Goal: Task Accomplishment & Management: Complete application form

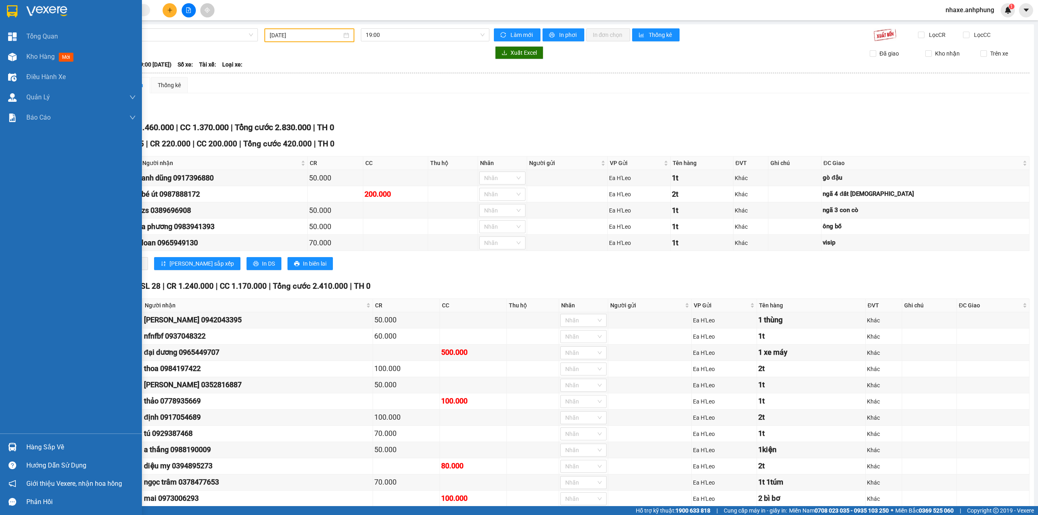
click at [47, 7] on img at bounding box center [46, 11] width 41 height 12
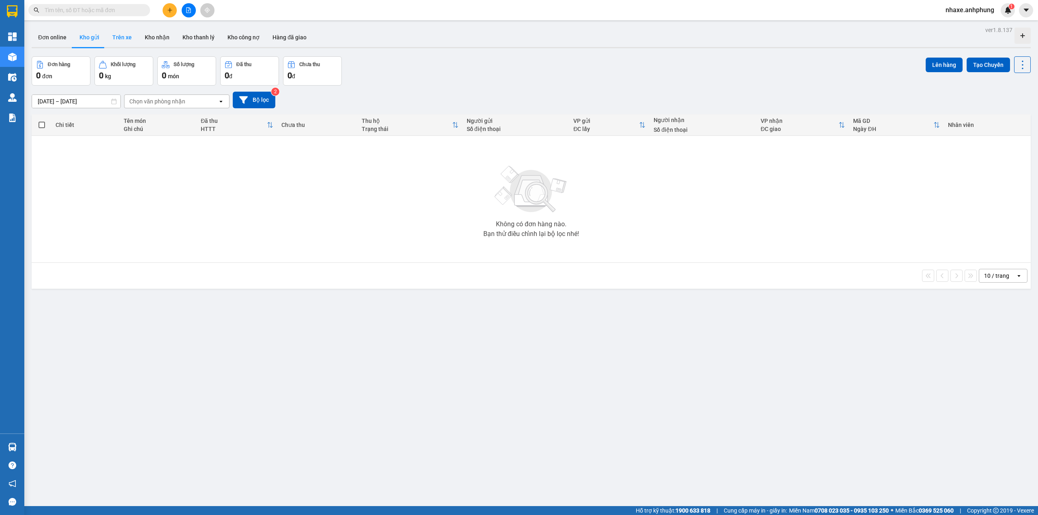
click at [116, 36] on button "Trên xe" at bounding box center [122, 37] width 32 height 19
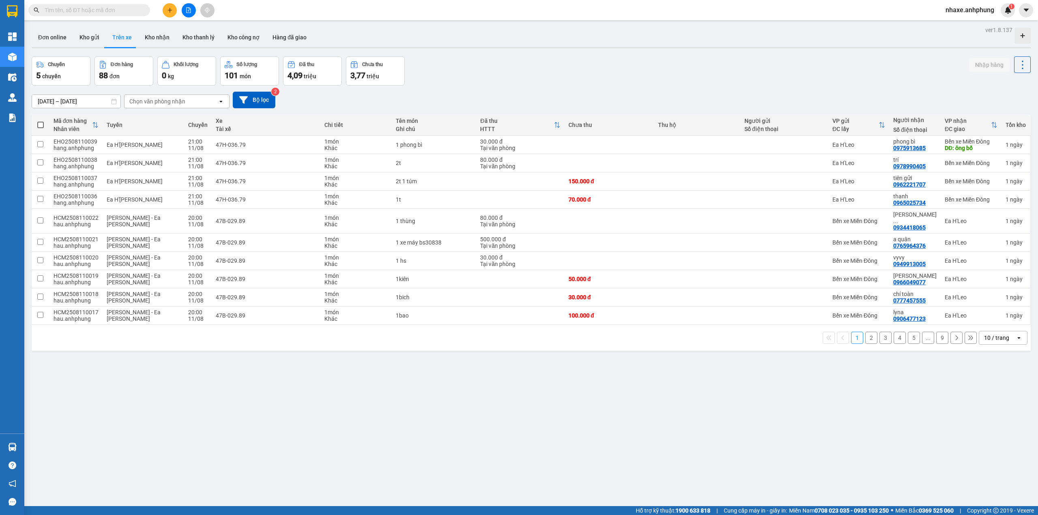
drag, startPoint x: 1003, startPoint y: 328, endPoint x: 995, endPoint y: 339, distance: 13.3
click at [1003, 331] on div "10 / trang" at bounding box center [997, 337] width 36 height 13
click at [990, 385] on div "20 / trang" at bounding box center [995, 380] width 49 height 15
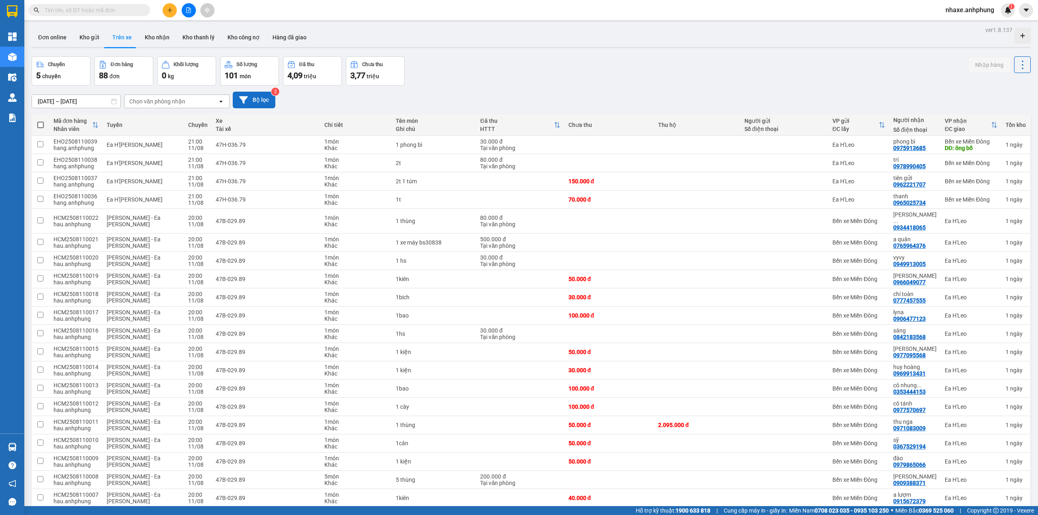
click at [258, 96] on button "Bộ lọc" at bounding box center [254, 100] width 43 height 17
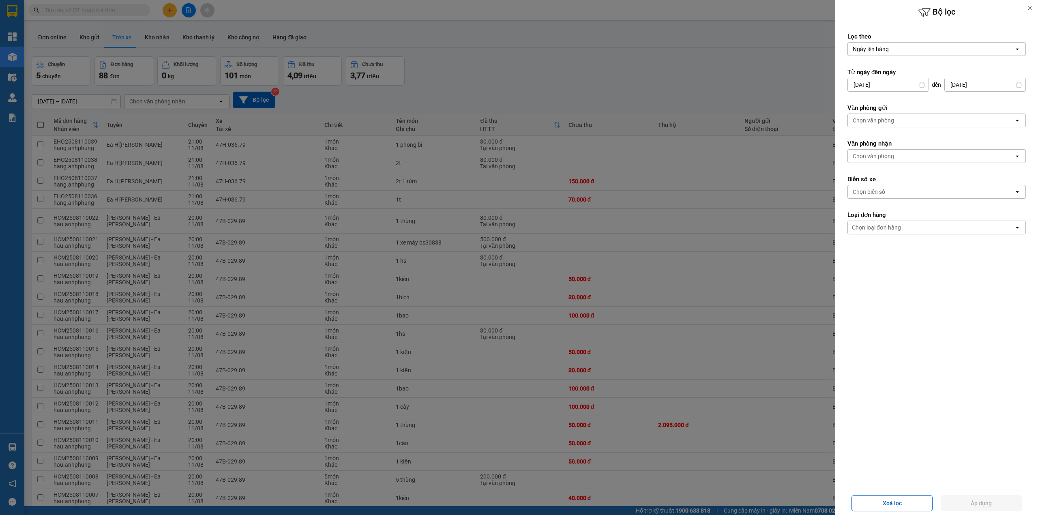
click at [897, 119] on div "Chọn văn phòng" at bounding box center [931, 120] width 166 height 13
click at [893, 137] on span "Bến xe Miền Đông" at bounding box center [878, 139] width 49 height 8
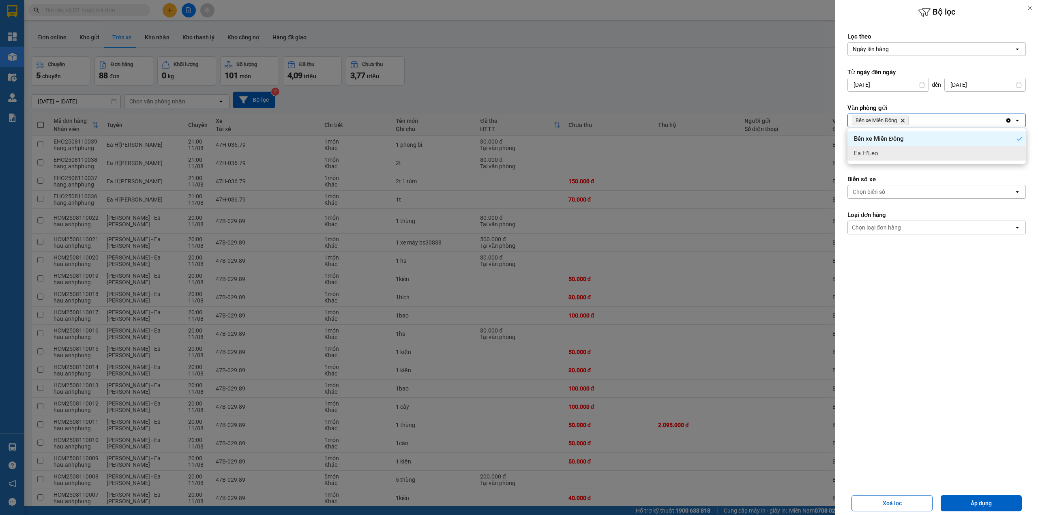
click at [893, 164] on form "Lọc theo Ngày lên hàng open Từ ngày đến [DATE] Press the down arrow key to inte…" at bounding box center [936, 169] width 178 height 275
click at [889, 159] on div "Chọn văn phòng" at bounding box center [873, 156] width 41 height 8
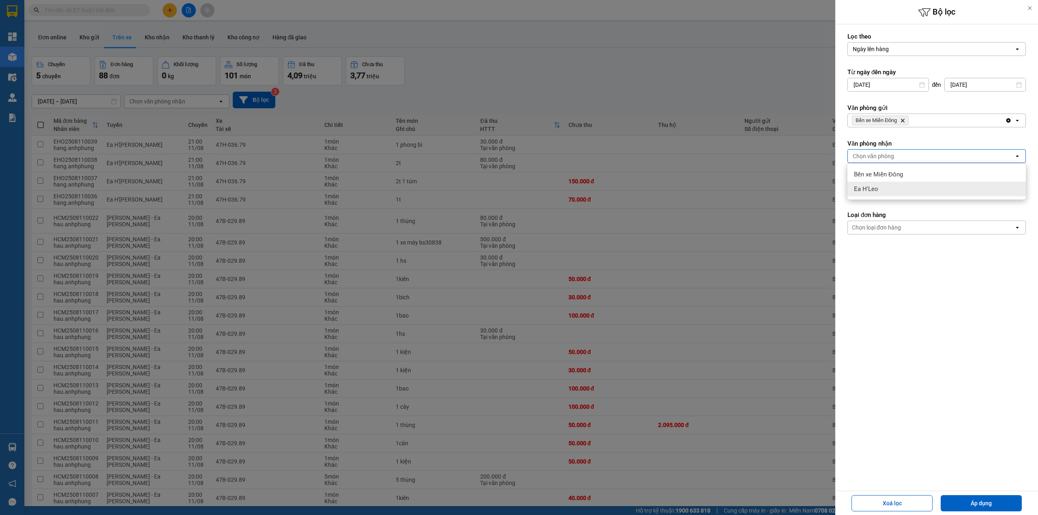
click at [871, 190] on span "Ea H'Leo" at bounding box center [866, 189] width 24 height 8
click at [968, 504] on button "Áp dụng" at bounding box center [981, 503] width 81 height 16
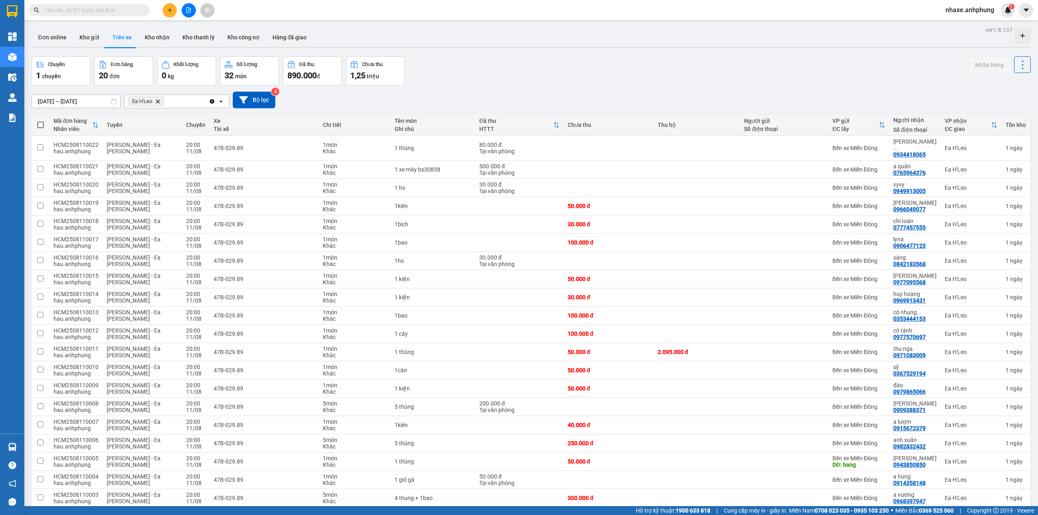
click at [39, 126] on span at bounding box center [40, 125] width 6 height 6
click at [41, 121] on input "checkbox" at bounding box center [41, 121] width 0 height 0
checkbox input "true"
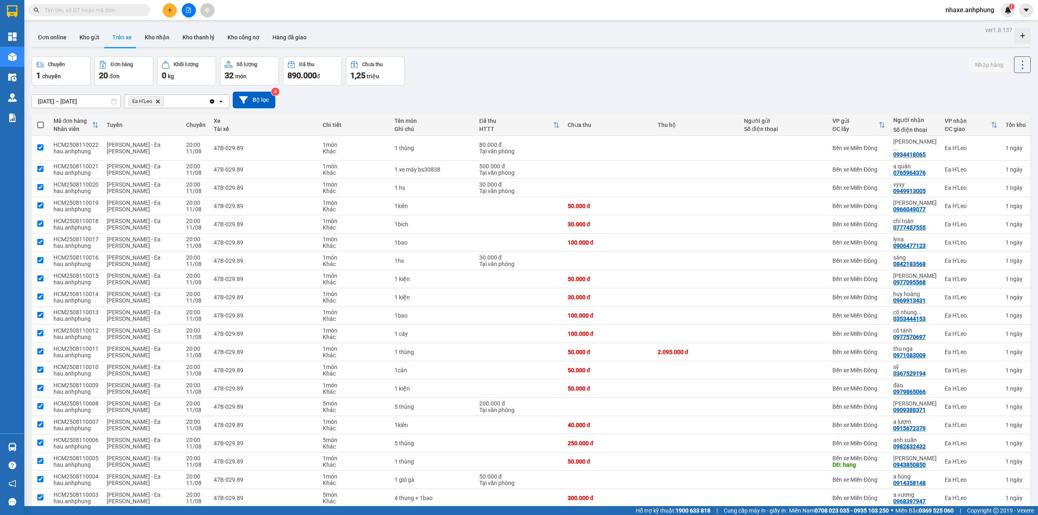
checkbox input "true"
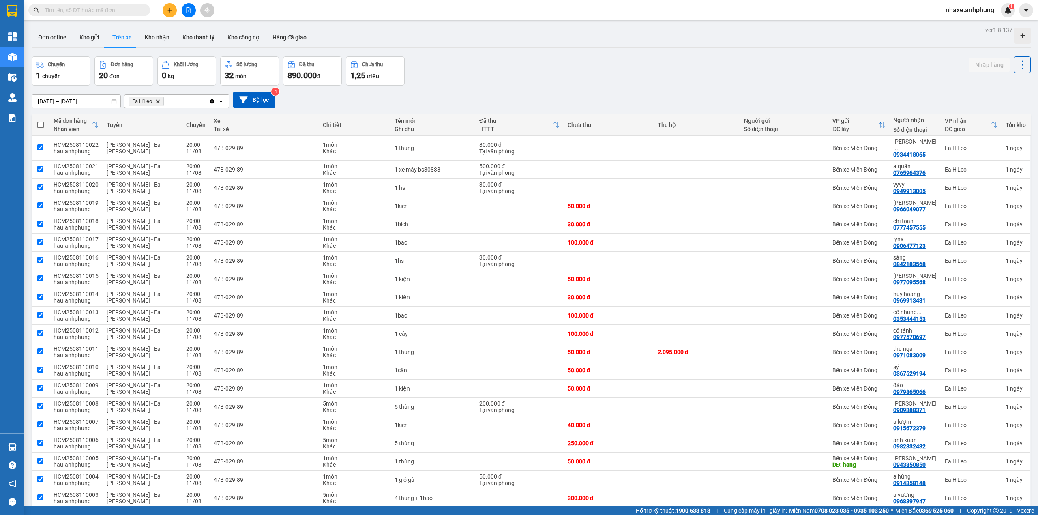
checkbox input "true"
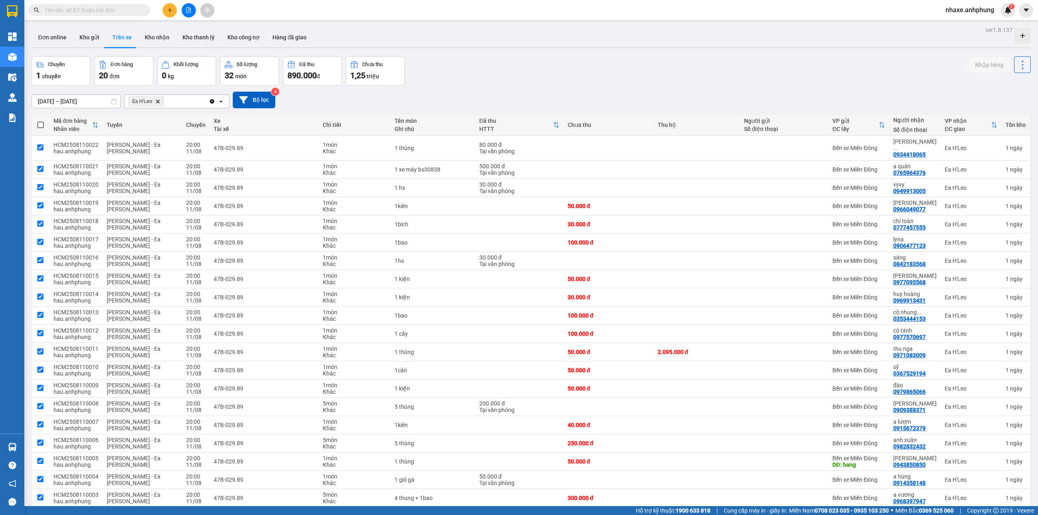
checkbox input "true"
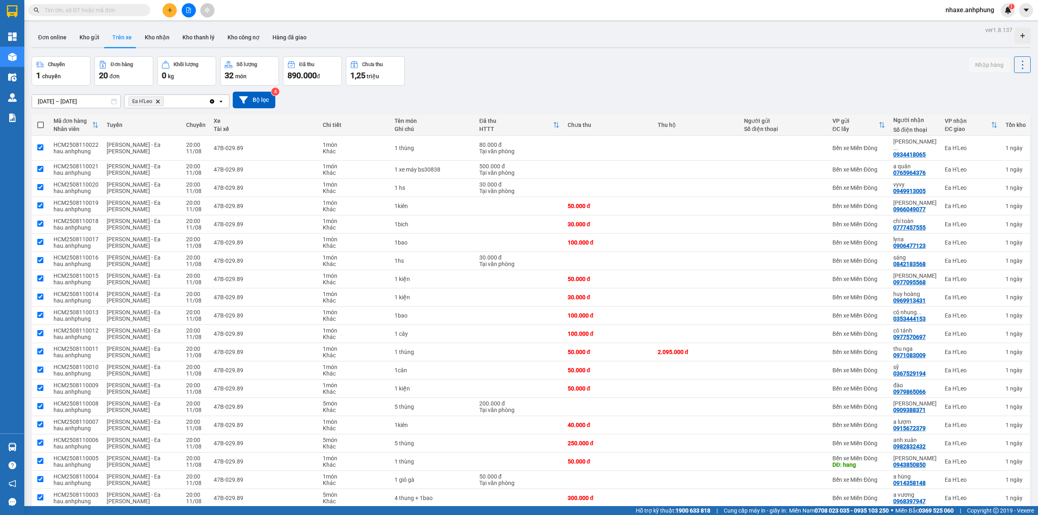
checkbox input "true"
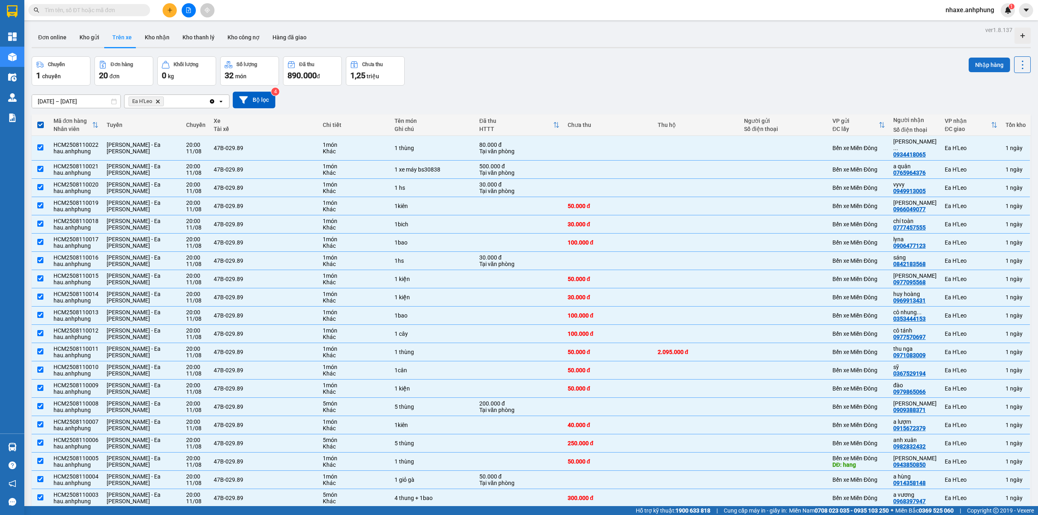
click at [978, 61] on button "Nhập hàng" at bounding box center [989, 65] width 41 height 15
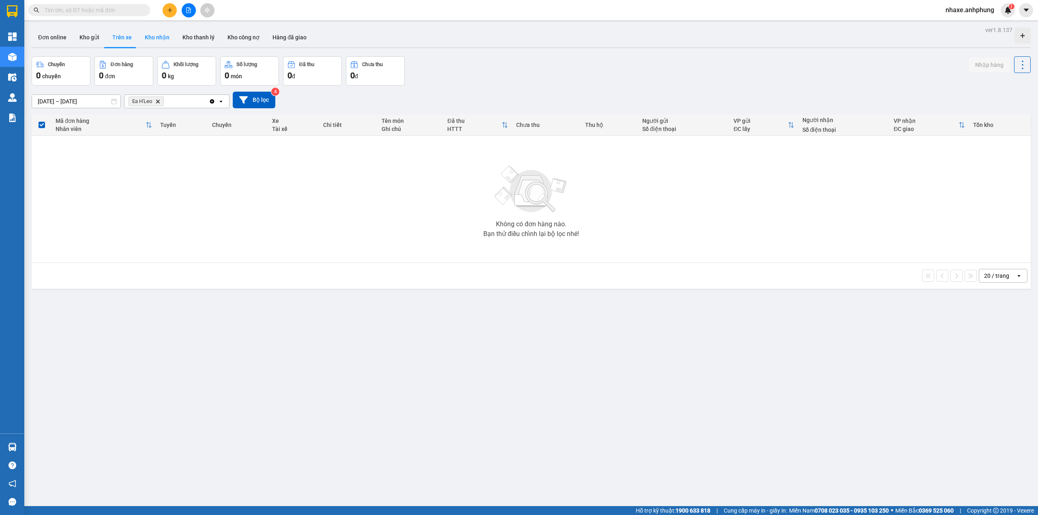
click at [144, 38] on button "Kho nhận" at bounding box center [157, 37] width 38 height 19
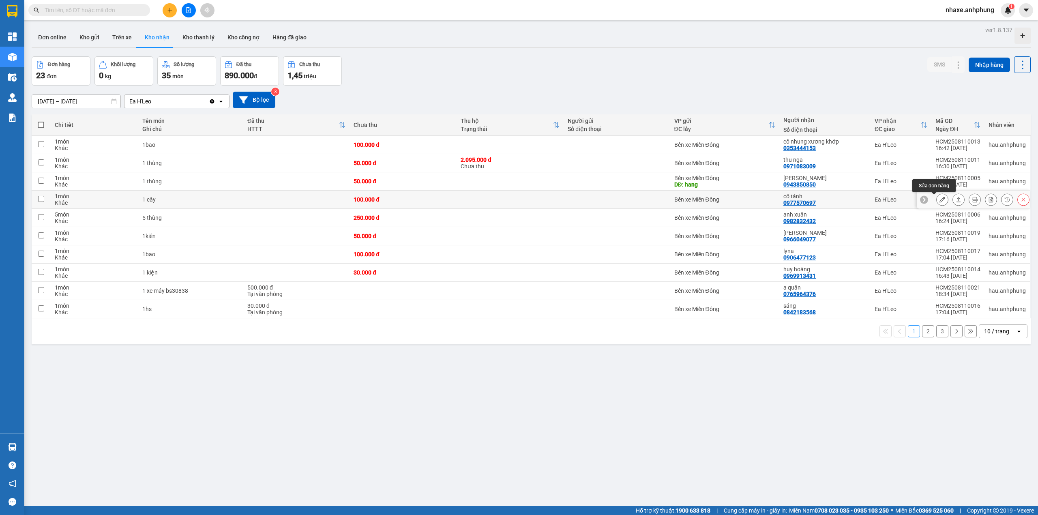
click at [939, 202] on icon at bounding box center [942, 200] width 6 height 6
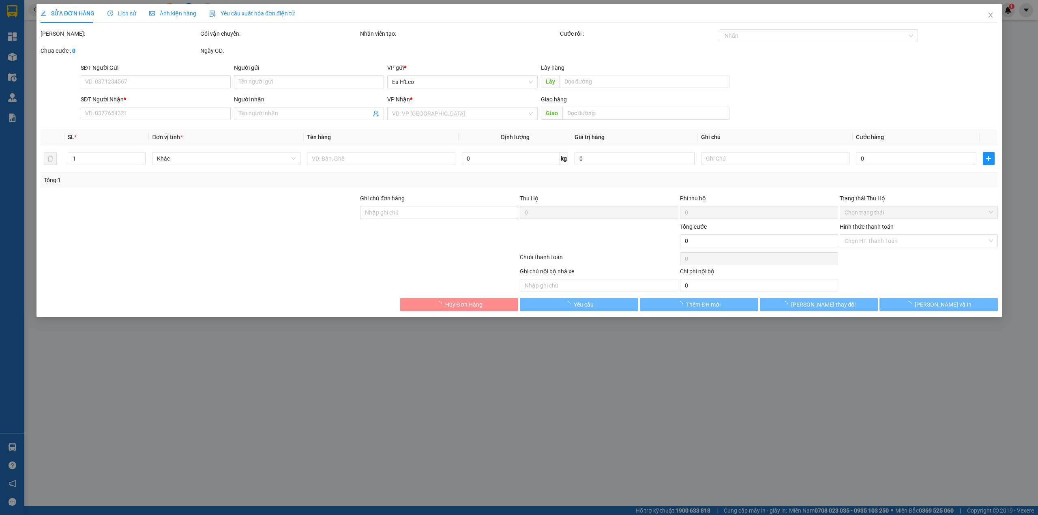
type input "0977570697"
type input "cô tánh"
type input "100.000"
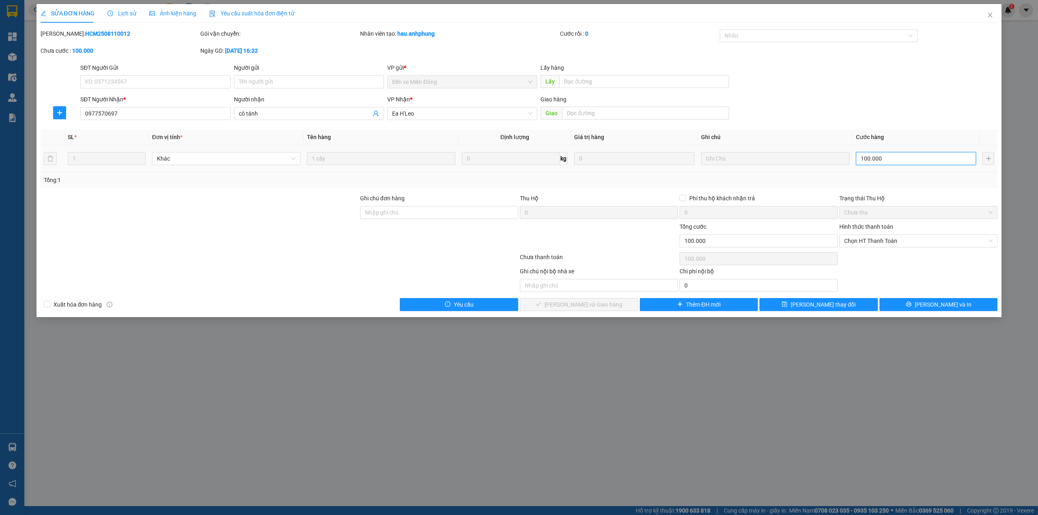
click at [892, 157] on input "100.000" at bounding box center [916, 158] width 120 height 13
type input "1"
type input "15"
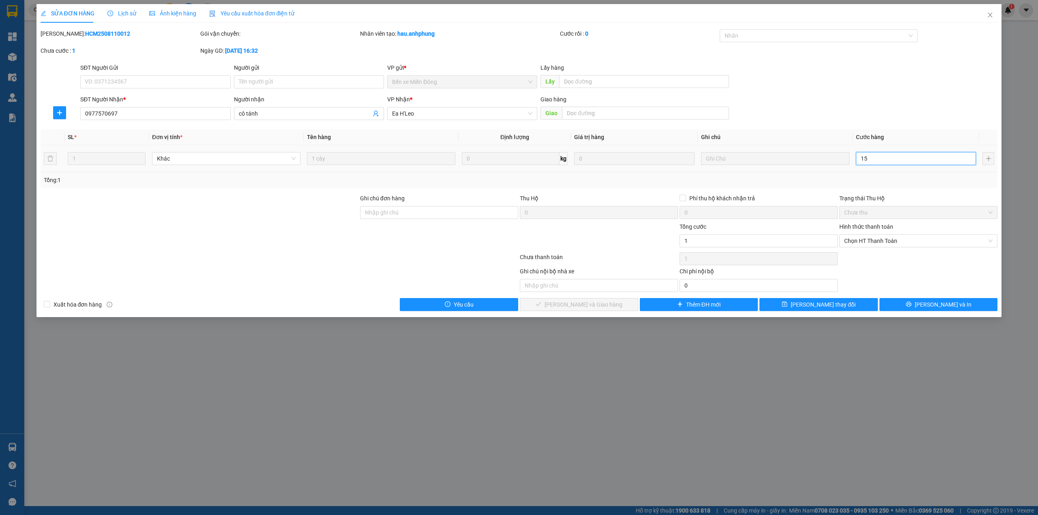
type input "15"
type input "150"
click at [889, 244] on span "Chọn HT Thanh Toán" at bounding box center [918, 241] width 148 height 12
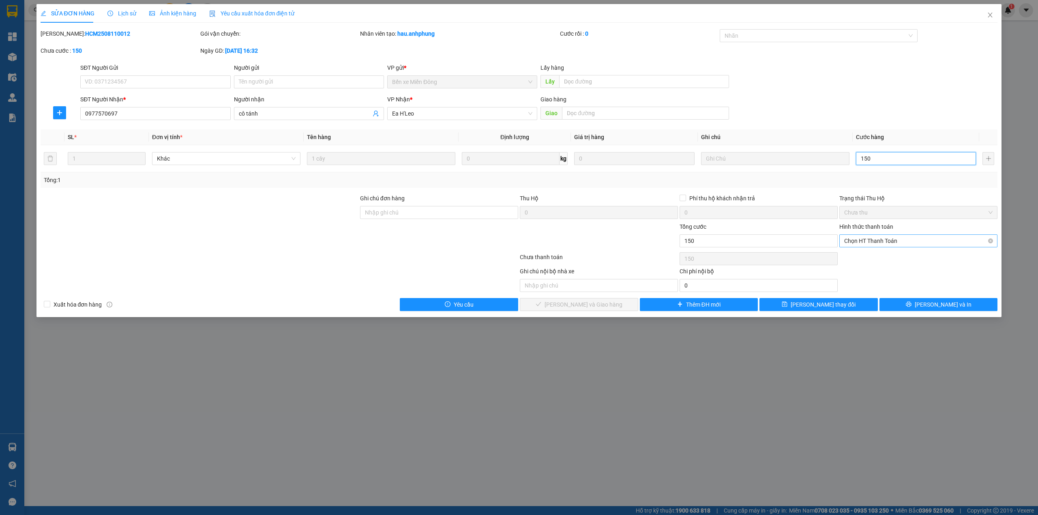
type input "150"
type input "150.000"
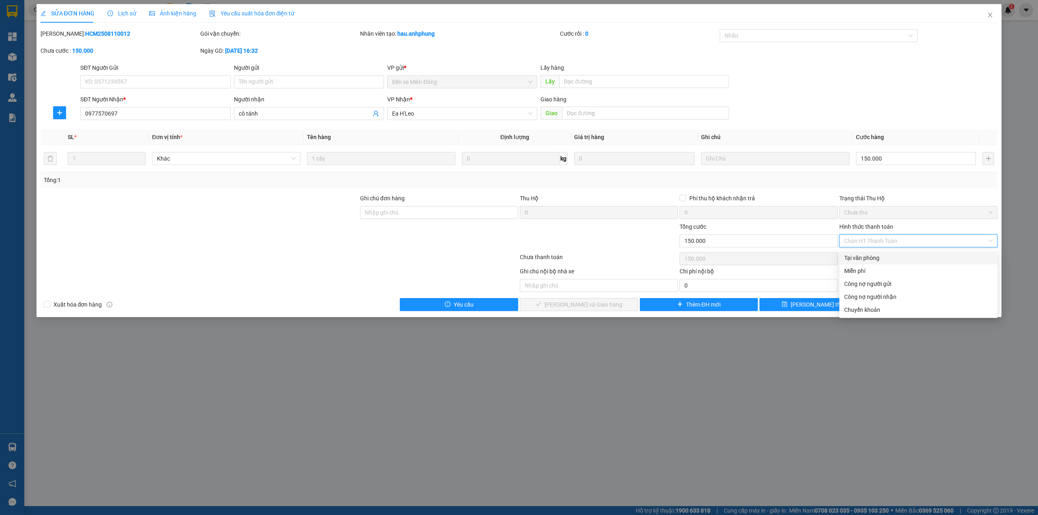
click at [889, 258] on div "Tại văn phòng" at bounding box center [918, 257] width 148 height 9
type input "0"
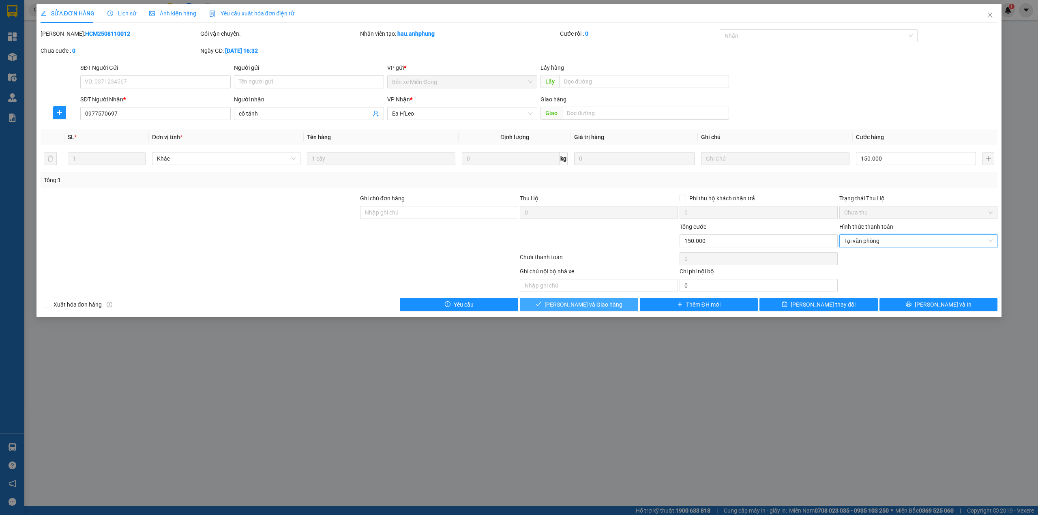
click at [578, 307] on span "[PERSON_NAME] và Giao hàng" at bounding box center [583, 304] width 78 height 9
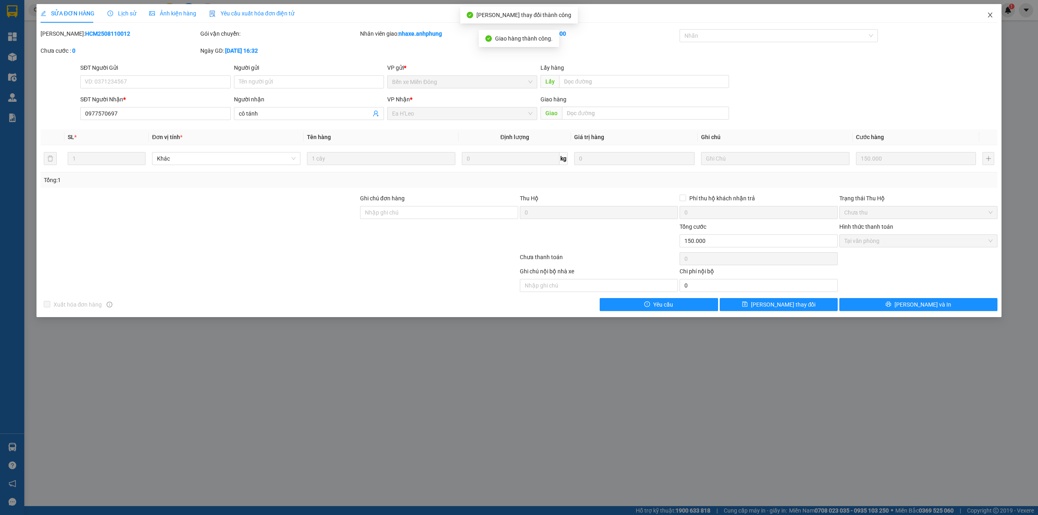
click at [991, 17] on icon "close" at bounding box center [990, 15] width 4 height 5
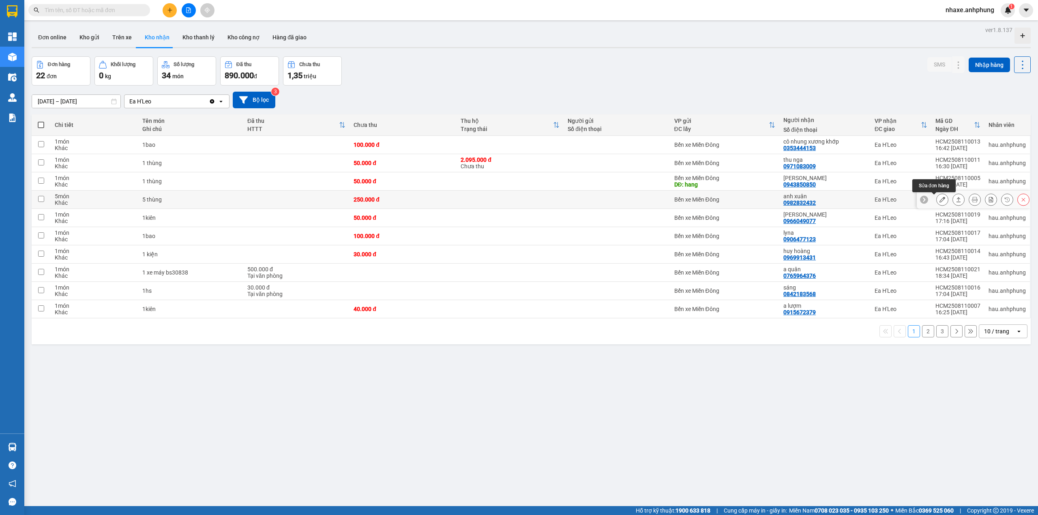
click at [937, 201] on button at bounding box center [942, 200] width 11 height 14
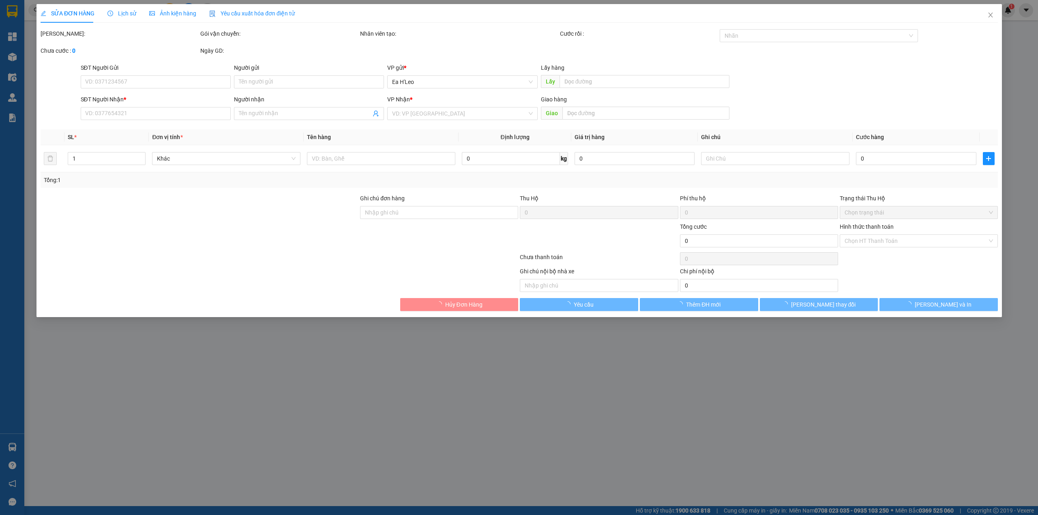
type input "0982832432"
type input "anh xuân"
type input "250.000"
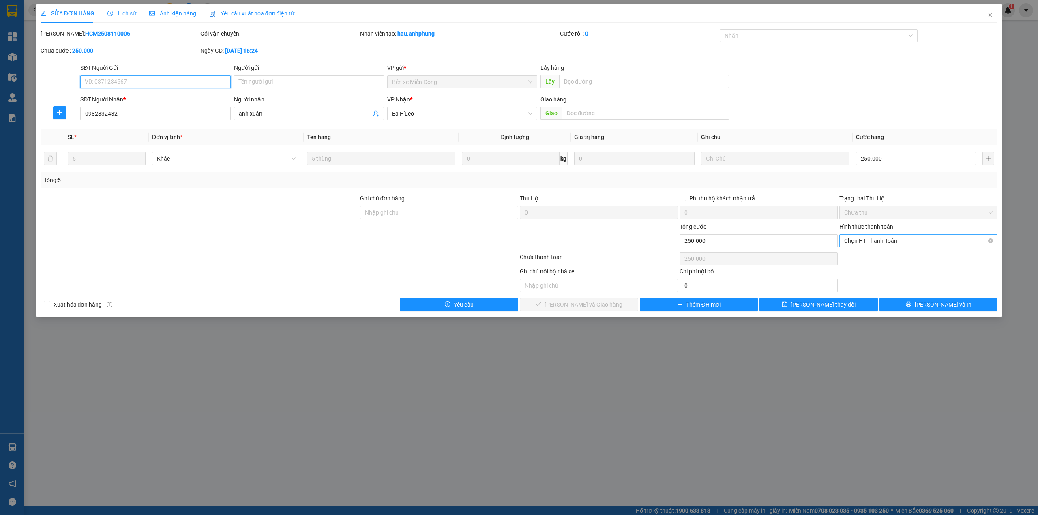
click at [886, 240] on span "Chọn HT Thanh Toán" at bounding box center [918, 241] width 148 height 12
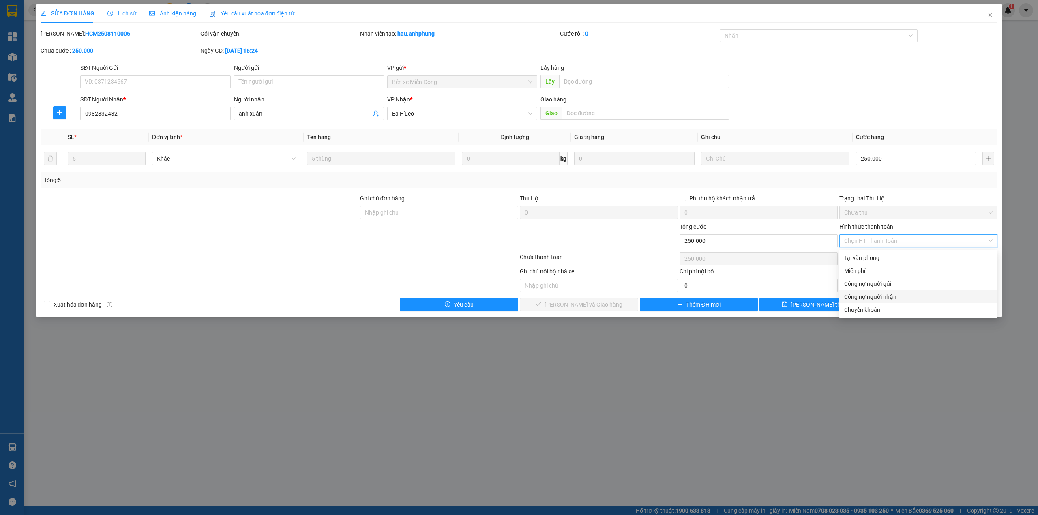
drag, startPoint x: 886, startPoint y: 295, endPoint x: 857, endPoint y: 289, distance: 29.4
click at [885, 296] on div "Công nợ người nhận" at bounding box center [918, 296] width 148 height 9
type input "0"
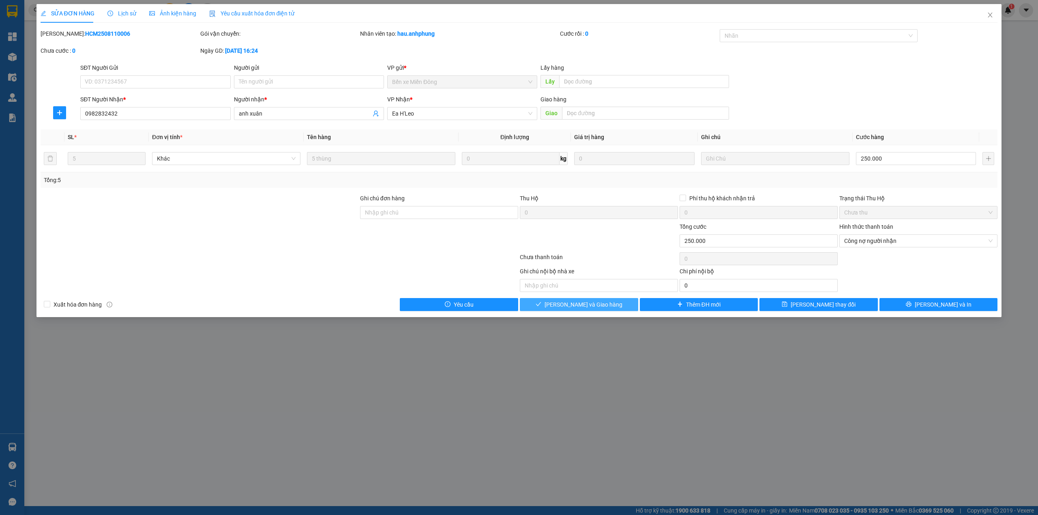
click at [607, 306] on button "[PERSON_NAME] và Giao hàng" at bounding box center [579, 304] width 118 height 13
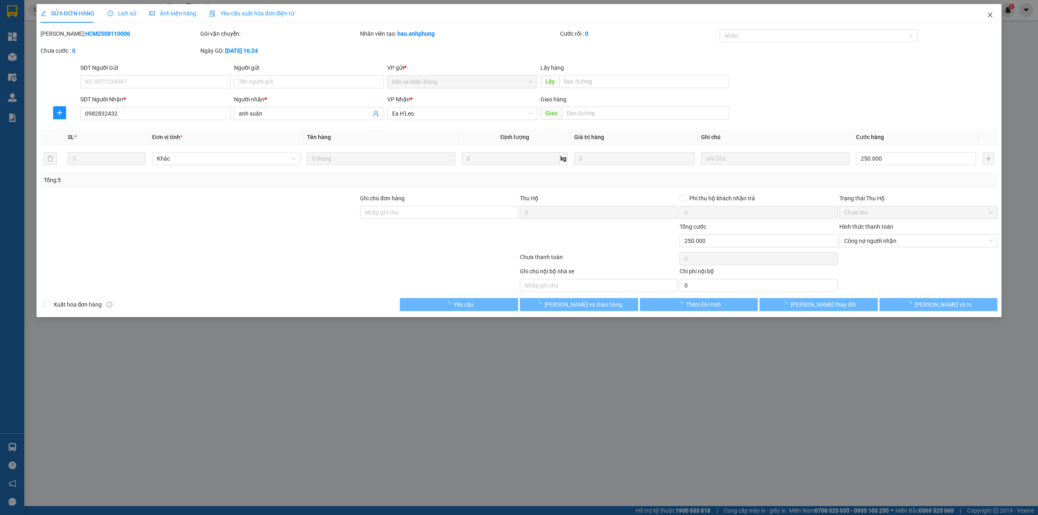
click at [989, 12] on icon "close" at bounding box center [990, 15] width 6 height 6
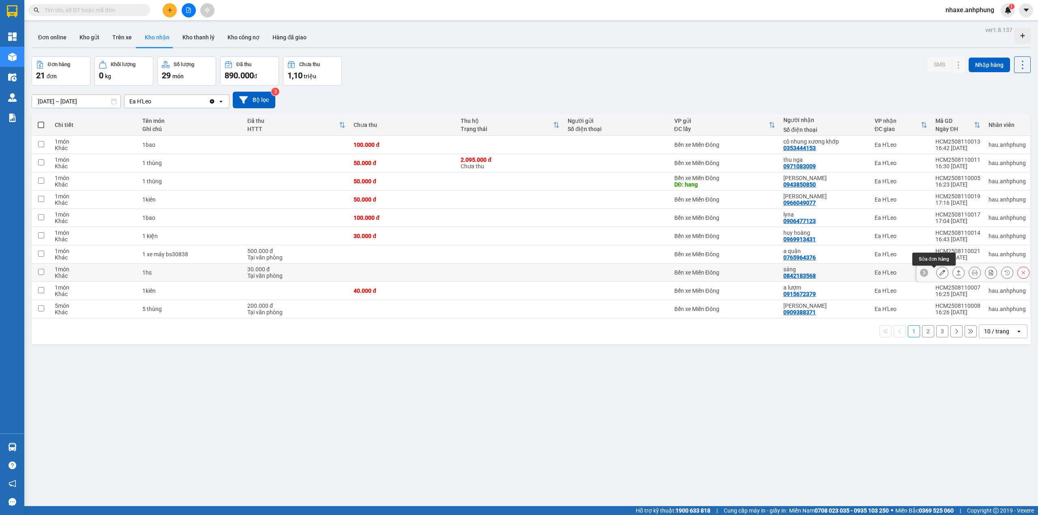
click at [939, 274] on icon at bounding box center [942, 273] width 6 height 6
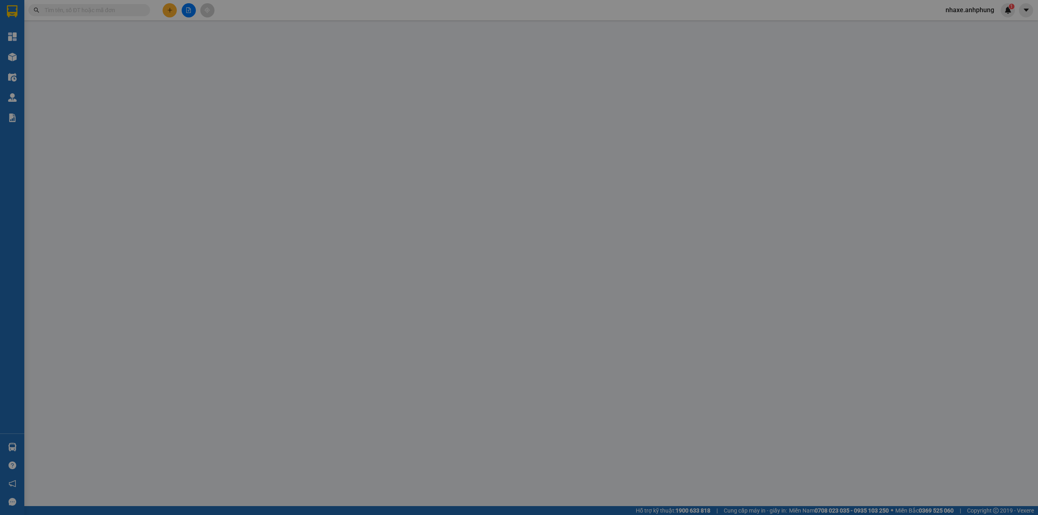
type input "0842183568"
type input "sáng"
type input "30.000"
type input "0"
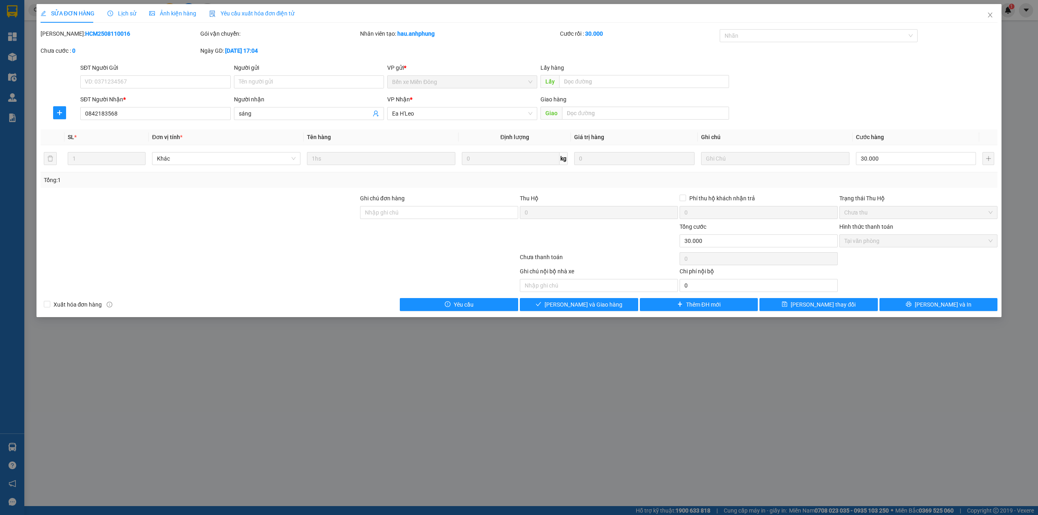
click at [597, 297] on div "Total Paid Fee 30.000 Total UnPaid Fee 0 Cash Collection Total Fee Mã ĐH: HCM25…" at bounding box center [519, 170] width 957 height 282
click at [596, 304] on span "[PERSON_NAME] và Giao hàng" at bounding box center [583, 304] width 78 height 9
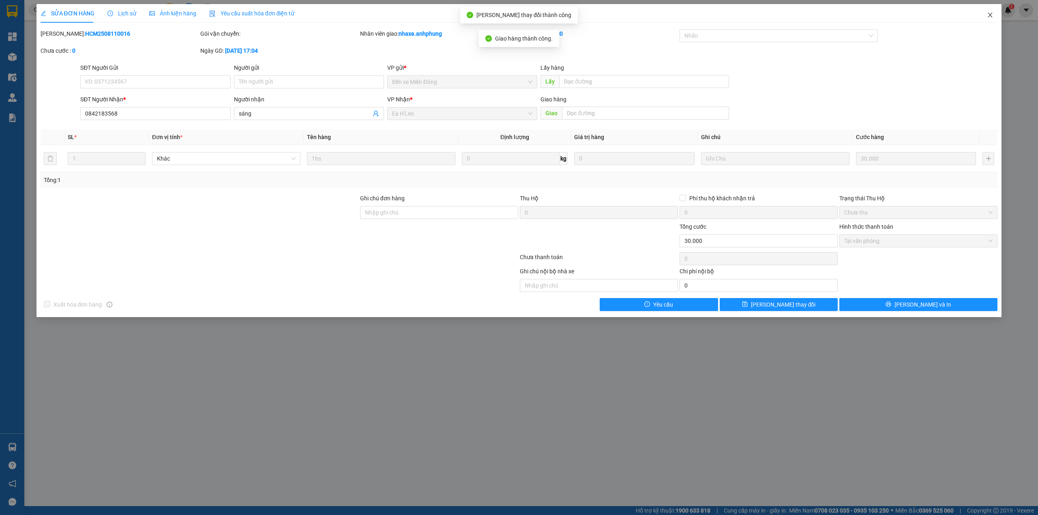
click at [989, 16] on icon "close" at bounding box center [990, 15] width 6 height 6
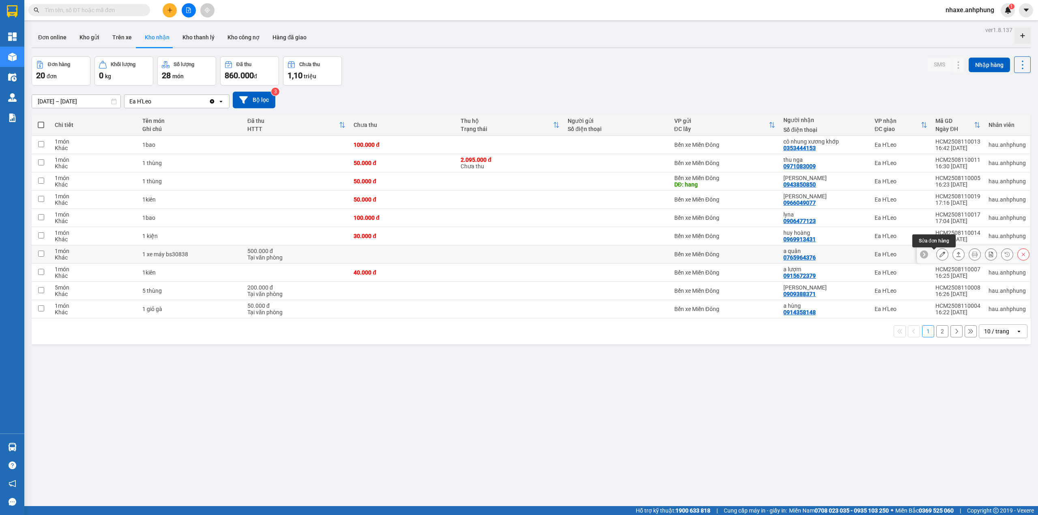
click at [939, 257] on icon at bounding box center [942, 254] width 6 height 6
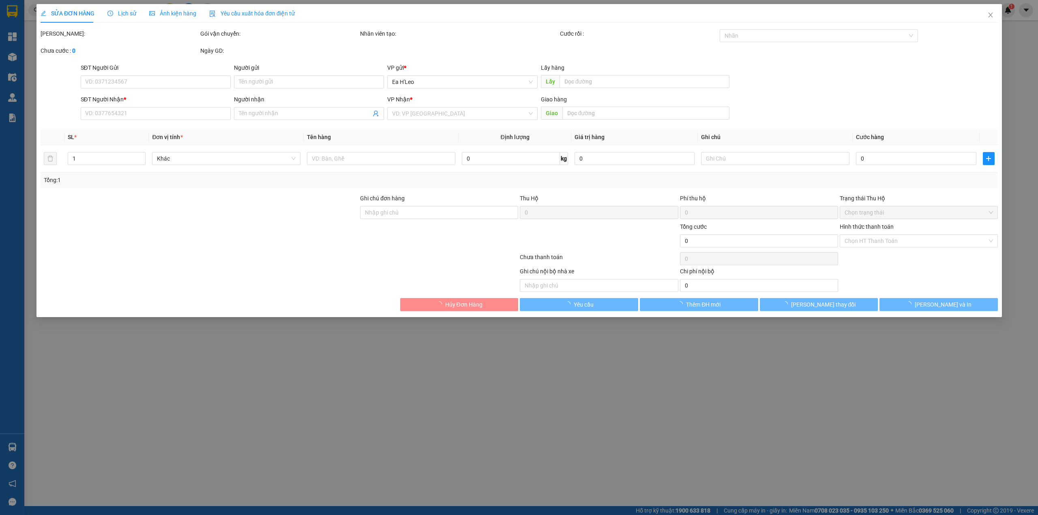
type input "0765964376"
type input "a quân"
type input "500.000"
type input "0"
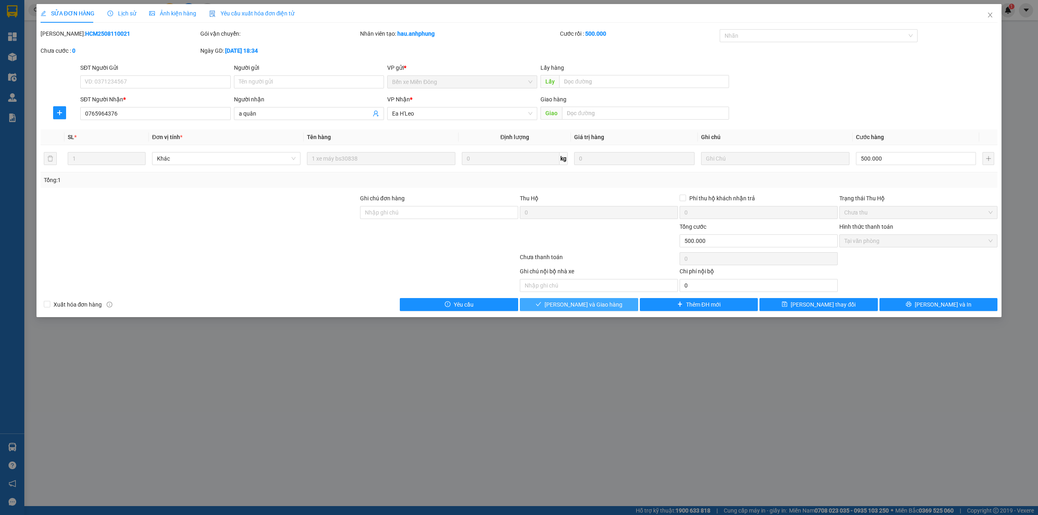
click at [599, 302] on span "[PERSON_NAME] và Giao hàng" at bounding box center [583, 304] width 78 height 9
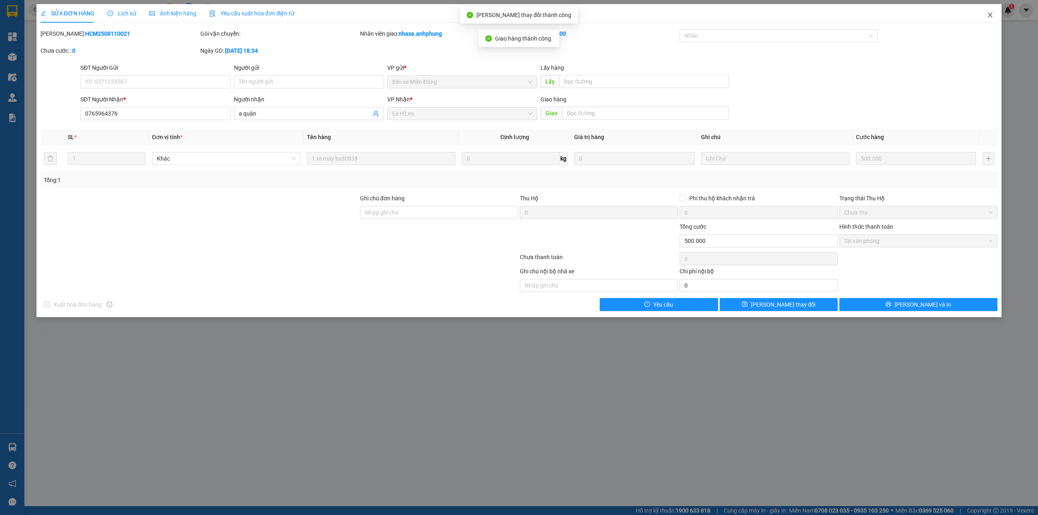
click at [990, 15] on icon "close" at bounding box center [990, 15] width 4 height 5
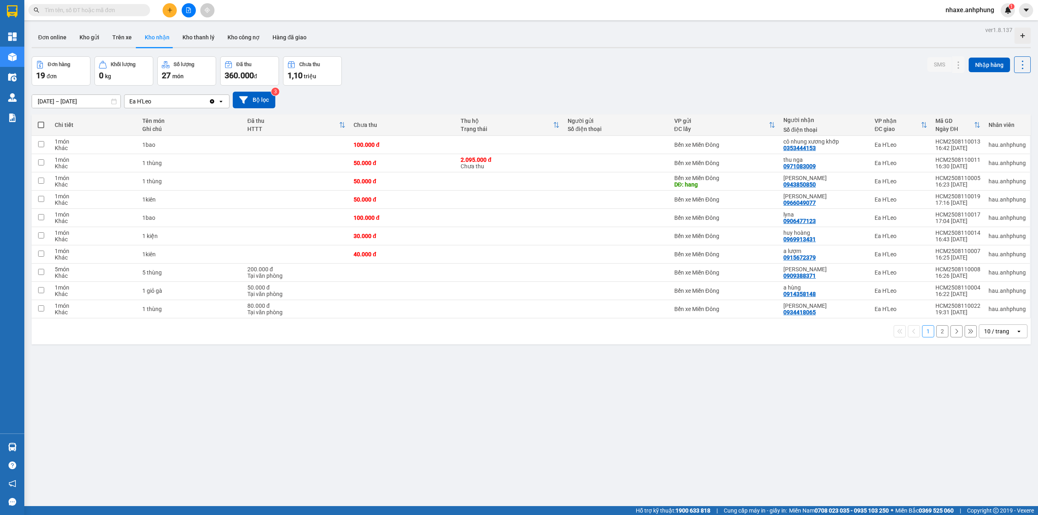
click at [996, 335] on div "10 / trang" at bounding box center [996, 331] width 25 height 8
click at [997, 391] on span "50 / trang" at bounding box center [990, 394] width 26 height 8
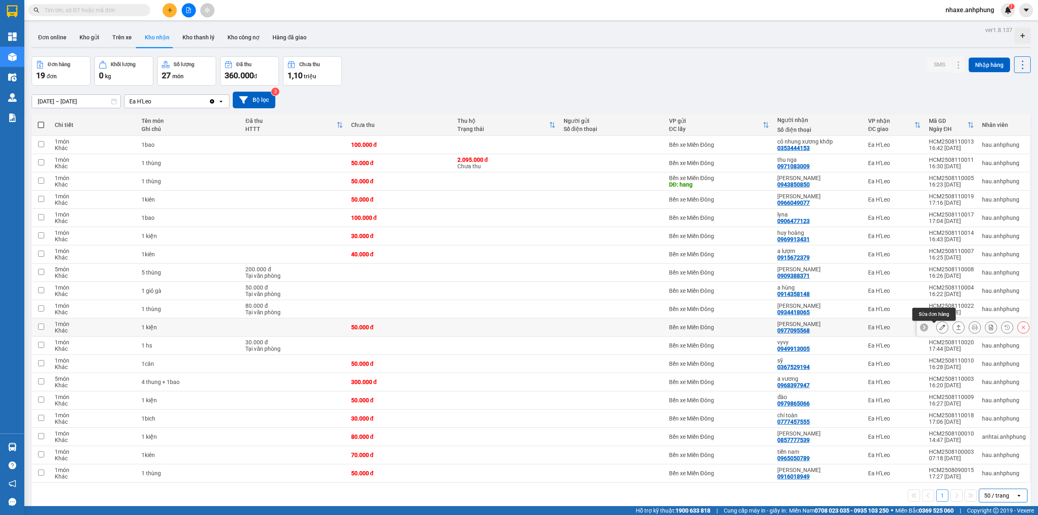
click at [939, 330] on icon at bounding box center [942, 327] width 6 height 6
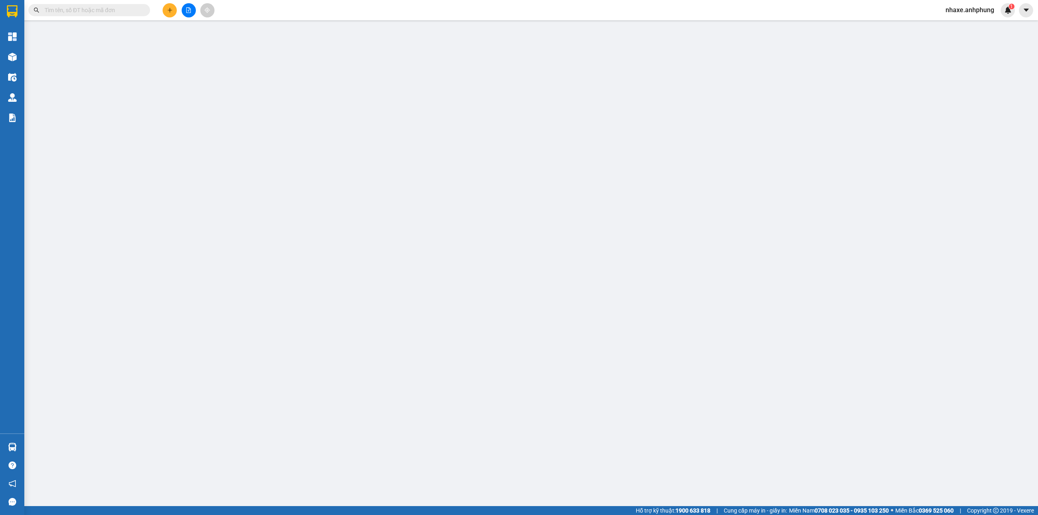
type input "0977095568"
type input "[PERSON_NAME]"
type input "50.000"
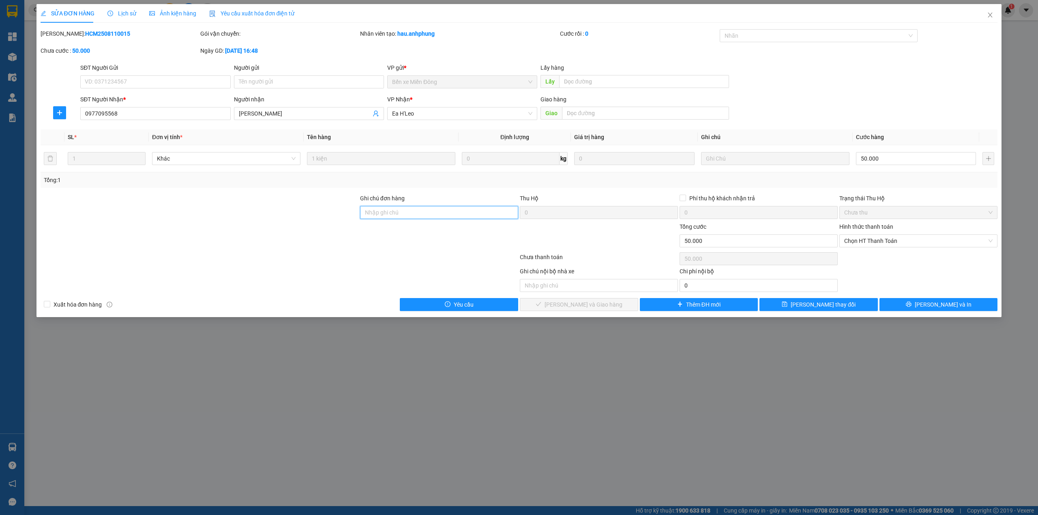
click at [411, 212] on input "Ghi chú đơn hàng" at bounding box center [439, 212] width 158 height 13
type input "2t"
click at [881, 156] on input "50.000" at bounding box center [916, 158] width 120 height 13
type input "8"
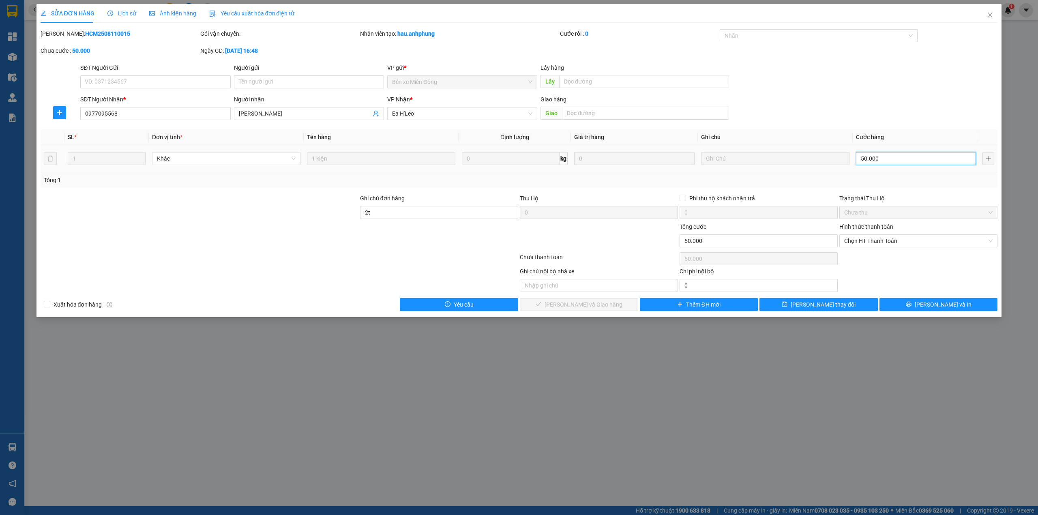
type input "8"
type input "80"
click at [878, 236] on span "Chọn HT Thanh Toán" at bounding box center [918, 241] width 148 height 12
type input "80"
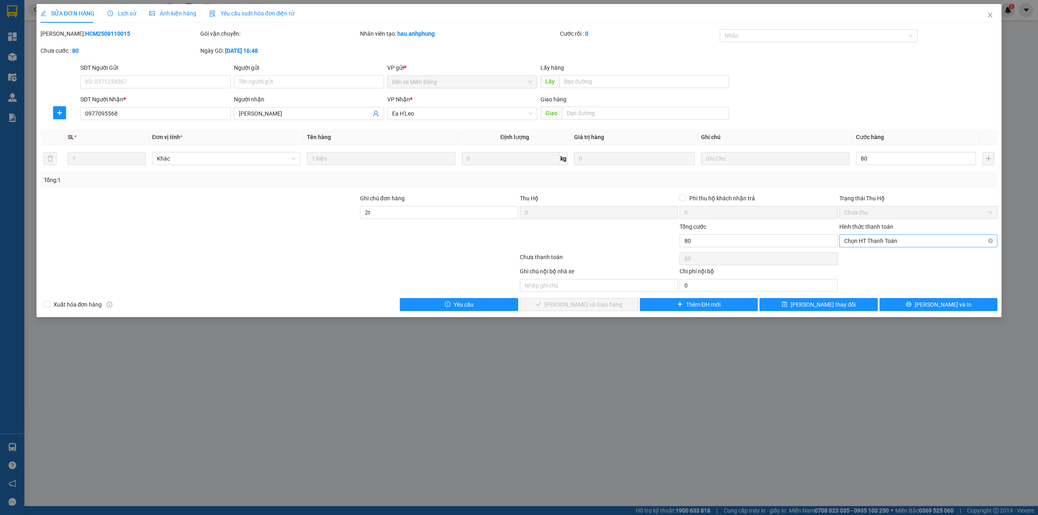
type input "80.000"
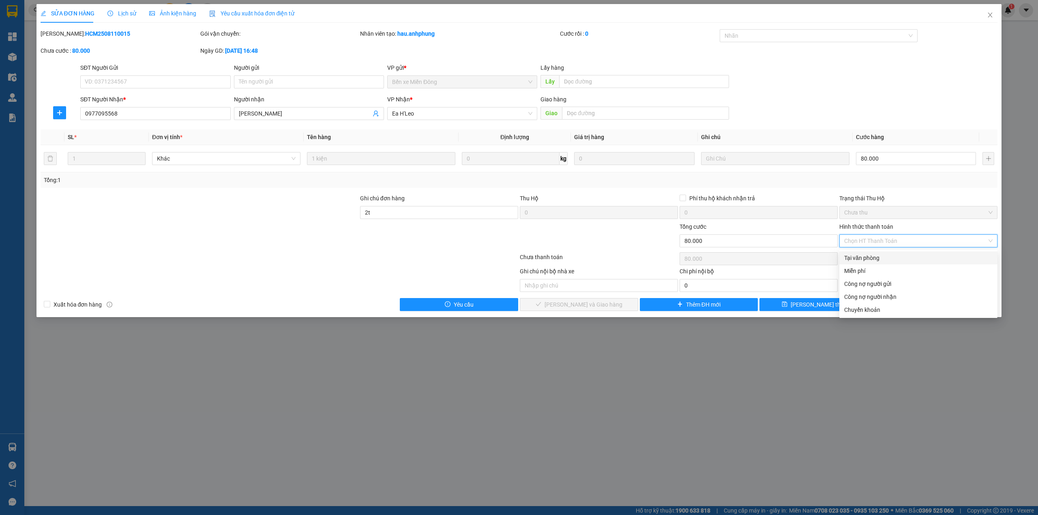
click at [873, 257] on div "Tại văn phòng" at bounding box center [918, 257] width 148 height 9
type input "0"
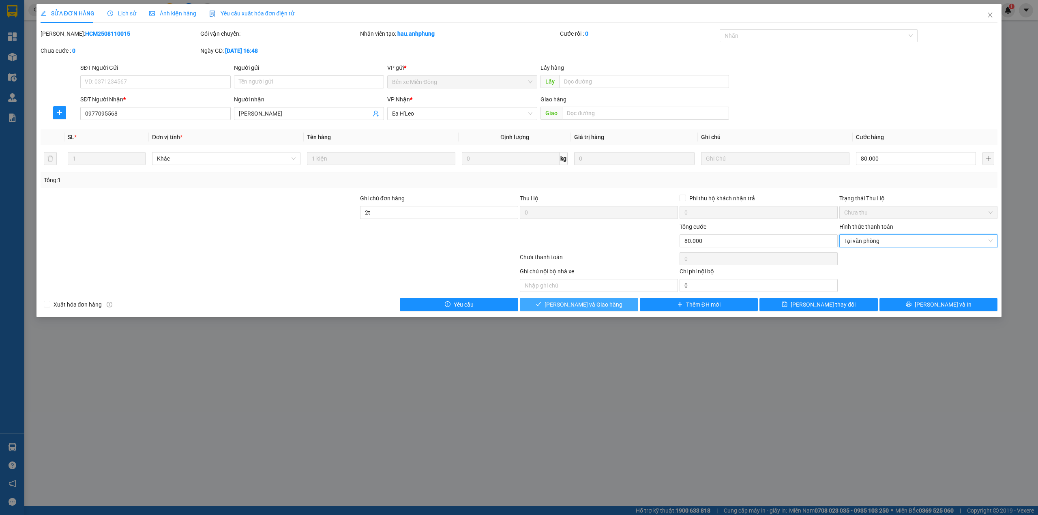
drag, startPoint x: 566, startPoint y: 305, endPoint x: 576, endPoint y: 299, distance: 11.1
click at [567, 305] on span "[PERSON_NAME] và Giao hàng" at bounding box center [583, 304] width 78 height 9
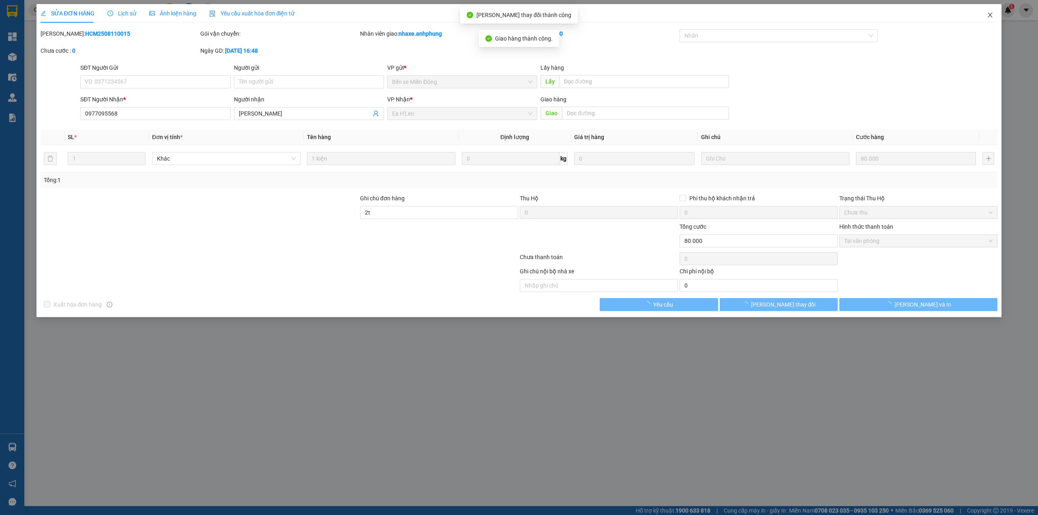
click at [990, 14] on icon "close" at bounding box center [990, 15] width 6 height 6
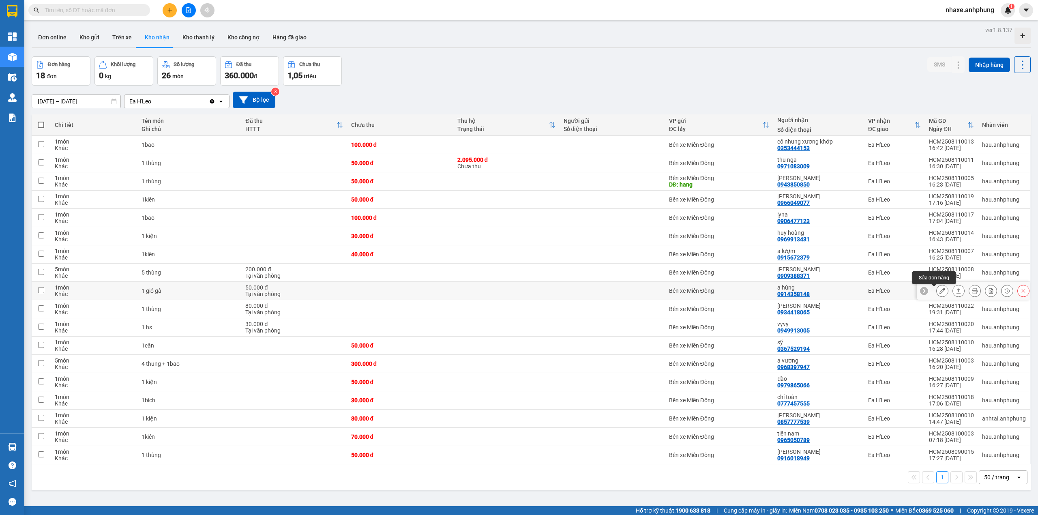
click at [939, 293] on icon at bounding box center [942, 291] width 6 height 6
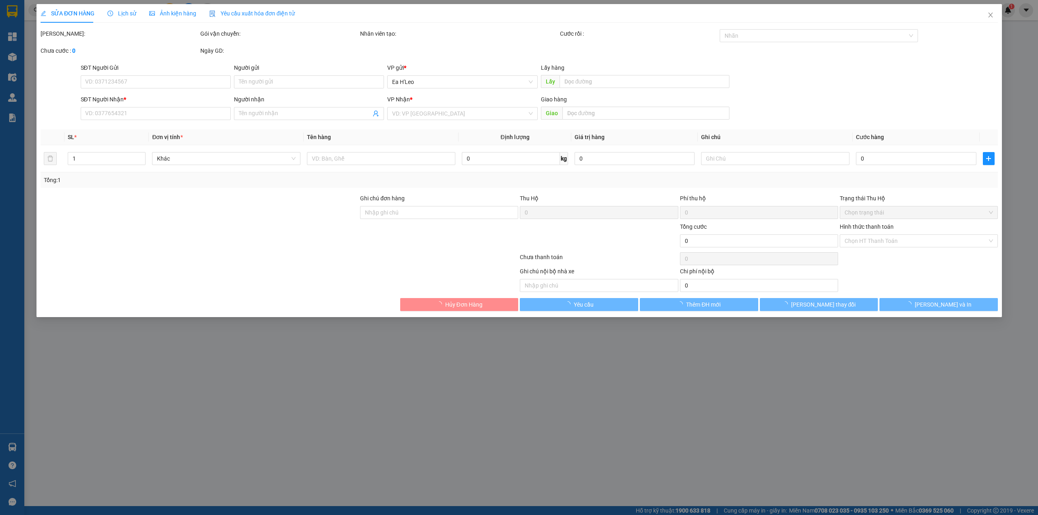
type input "0914358148"
type input "a hùng"
type input "50.000"
type input "0"
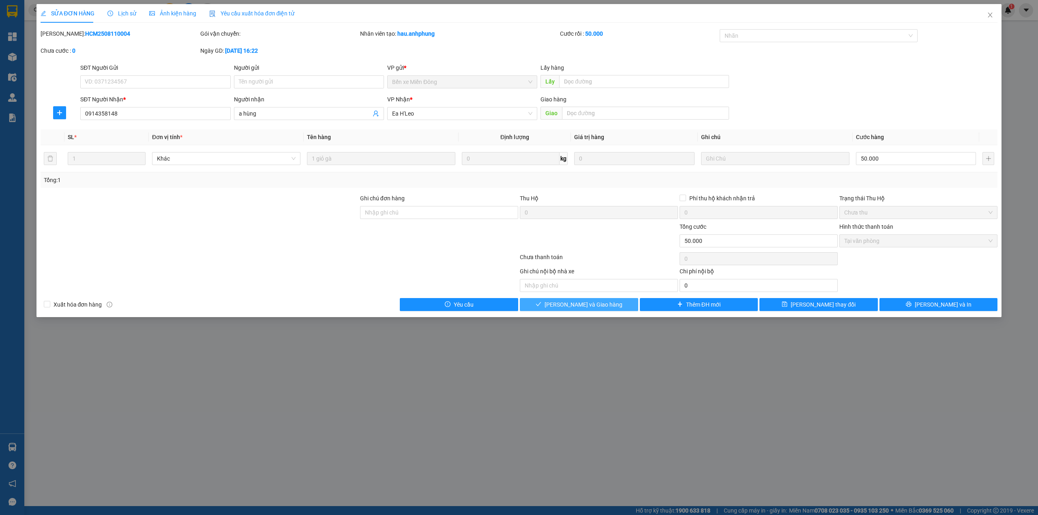
click at [591, 305] on span "[PERSON_NAME] và Giao hàng" at bounding box center [583, 304] width 78 height 9
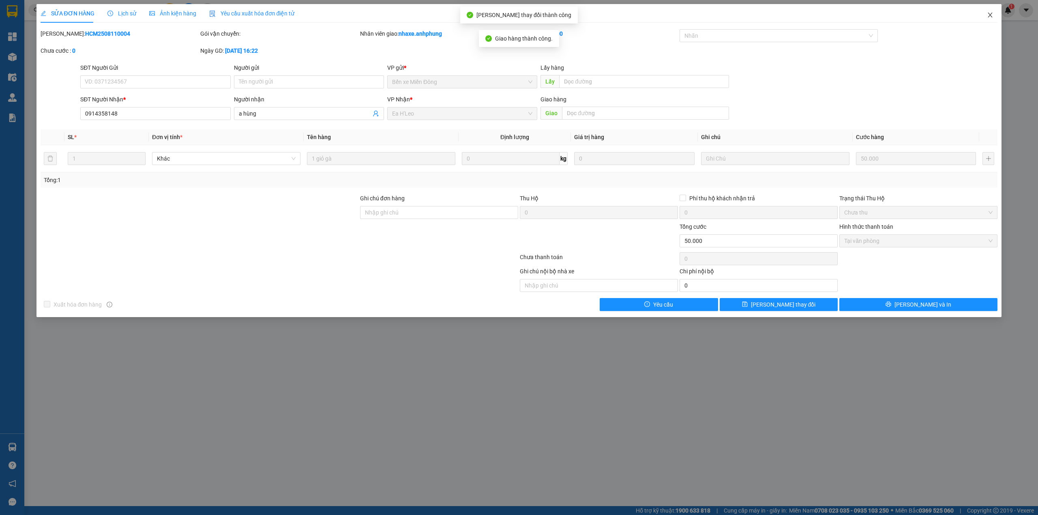
click at [990, 14] on icon "close" at bounding box center [990, 15] width 6 height 6
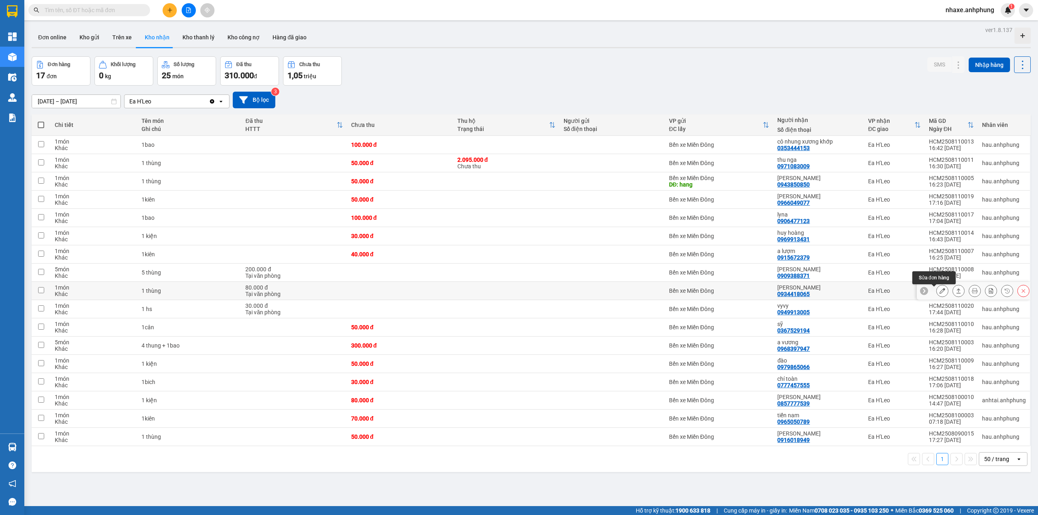
click at [937, 292] on button at bounding box center [942, 291] width 11 height 14
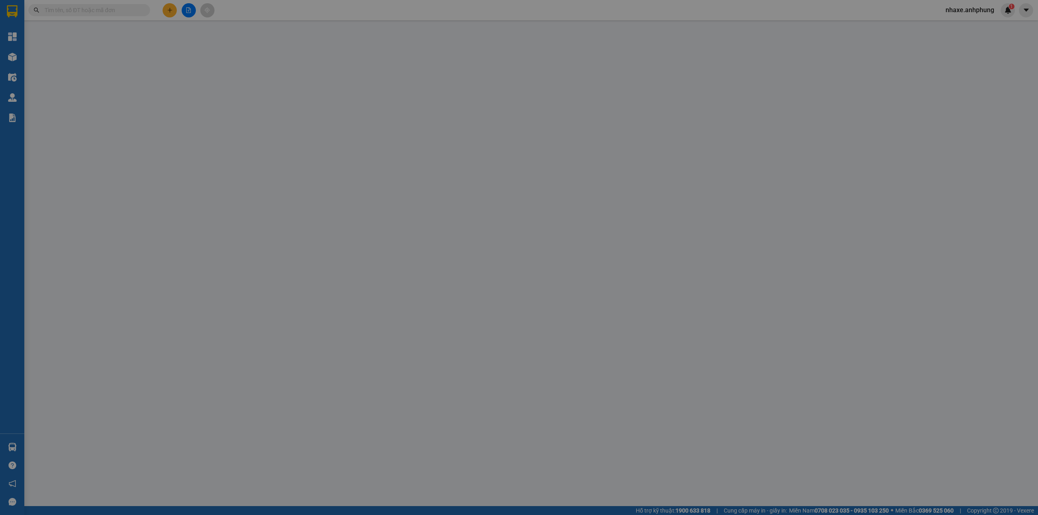
type input "0934418065"
type input "[PERSON_NAME]"
type input "80.000"
type input "0"
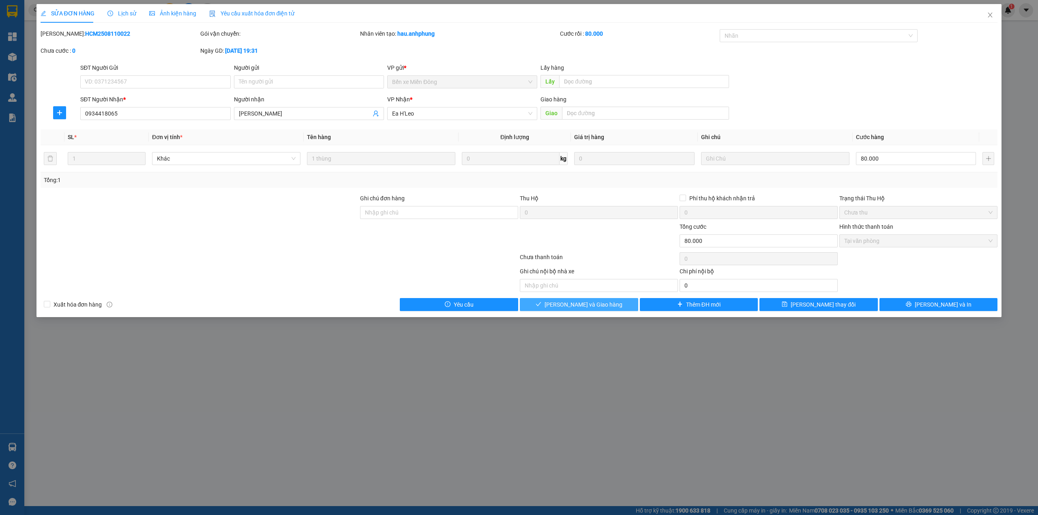
click at [594, 304] on span "[PERSON_NAME] và Giao hàng" at bounding box center [583, 304] width 78 height 9
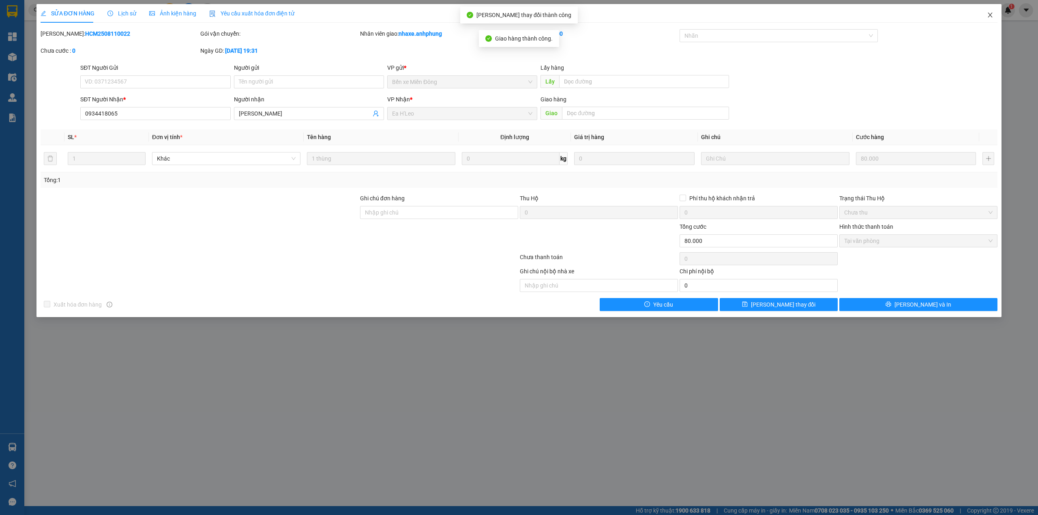
click at [992, 13] on icon "close" at bounding box center [990, 15] width 6 height 6
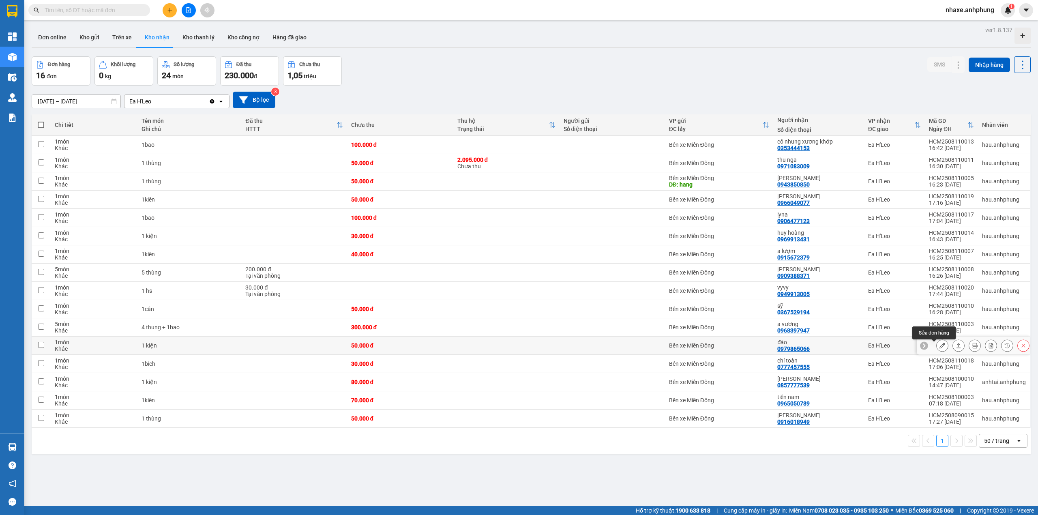
click at [939, 348] on icon at bounding box center [942, 346] width 6 height 6
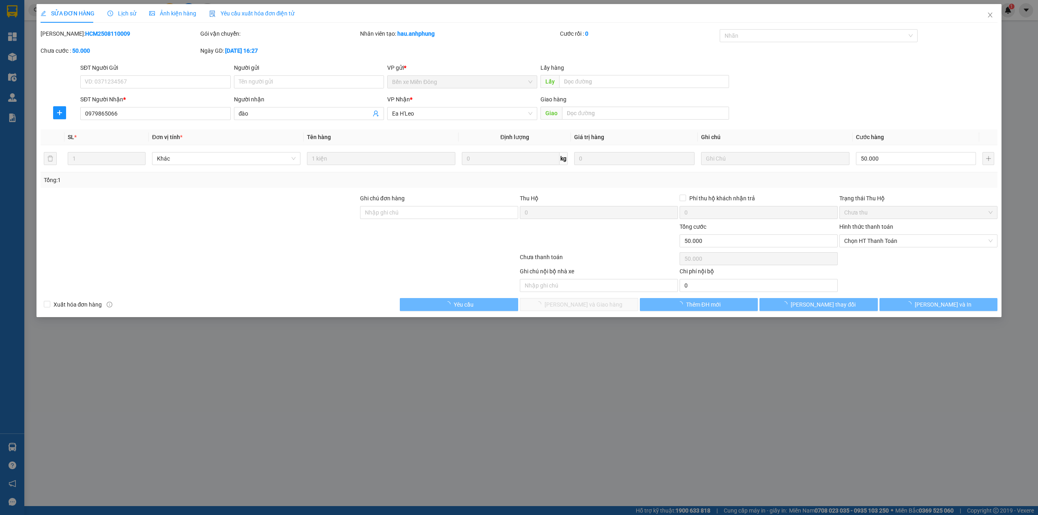
type input "0979865066"
type input "đào"
type input "50.000"
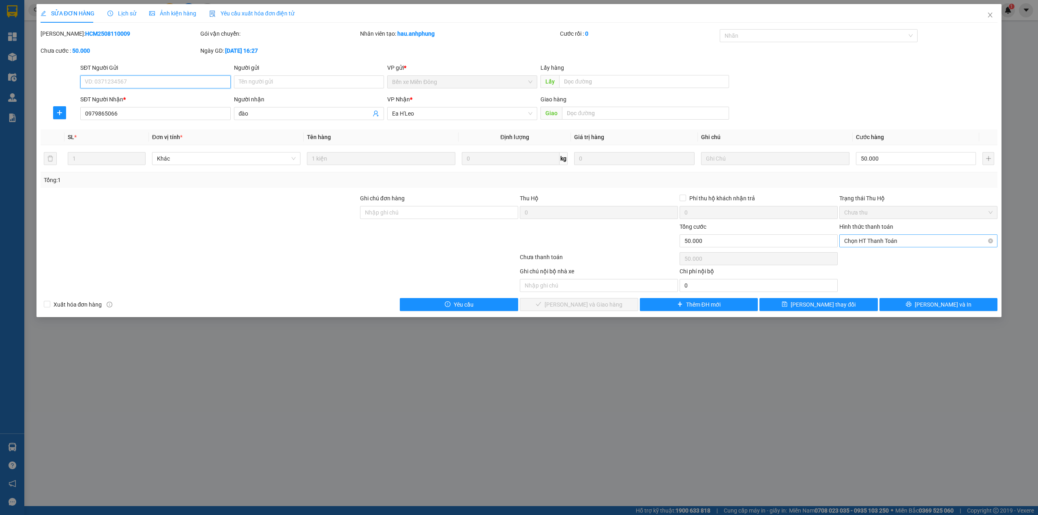
click at [895, 239] on span "Chọn HT Thanh Toán" at bounding box center [918, 241] width 148 height 12
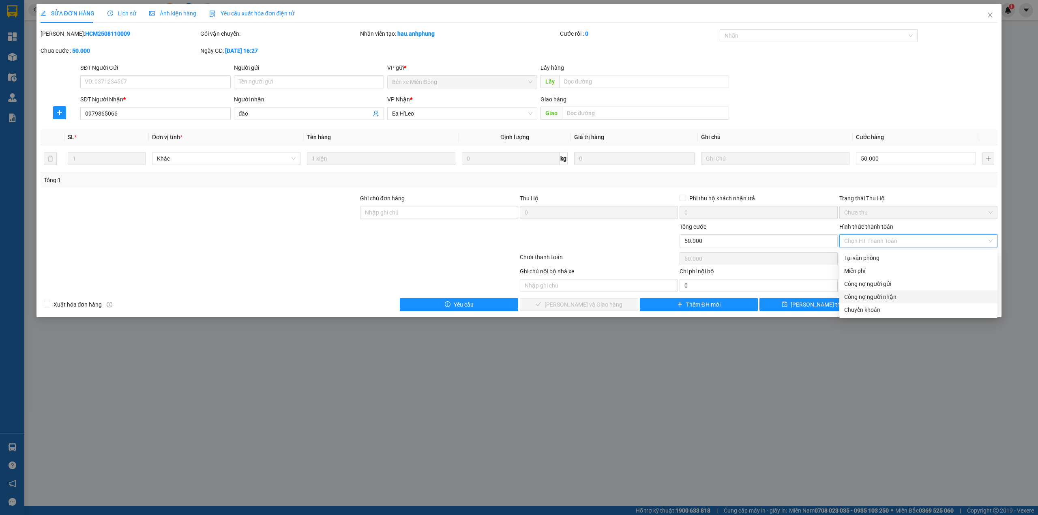
click at [877, 299] on div "Công nợ người nhận" at bounding box center [918, 296] width 148 height 9
type input "0"
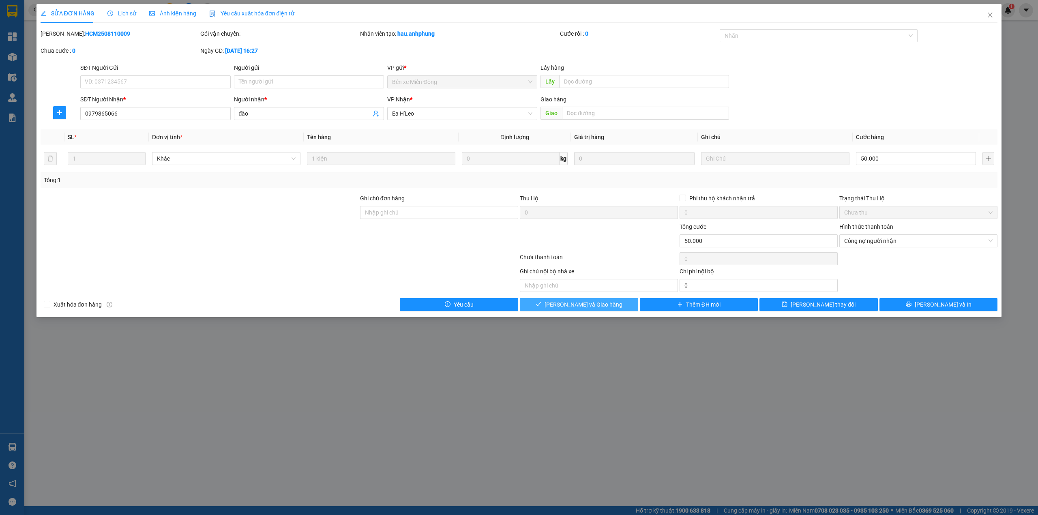
click at [570, 303] on span "[PERSON_NAME] và Giao hàng" at bounding box center [583, 304] width 78 height 9
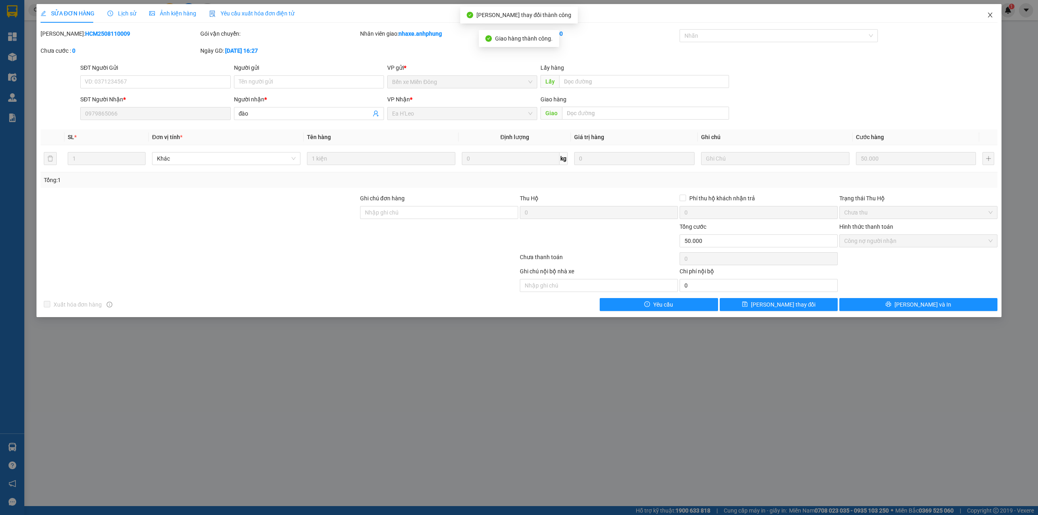
click at [991, 15] on icon "close" at bounding box center [990, 15] width 4 height 5
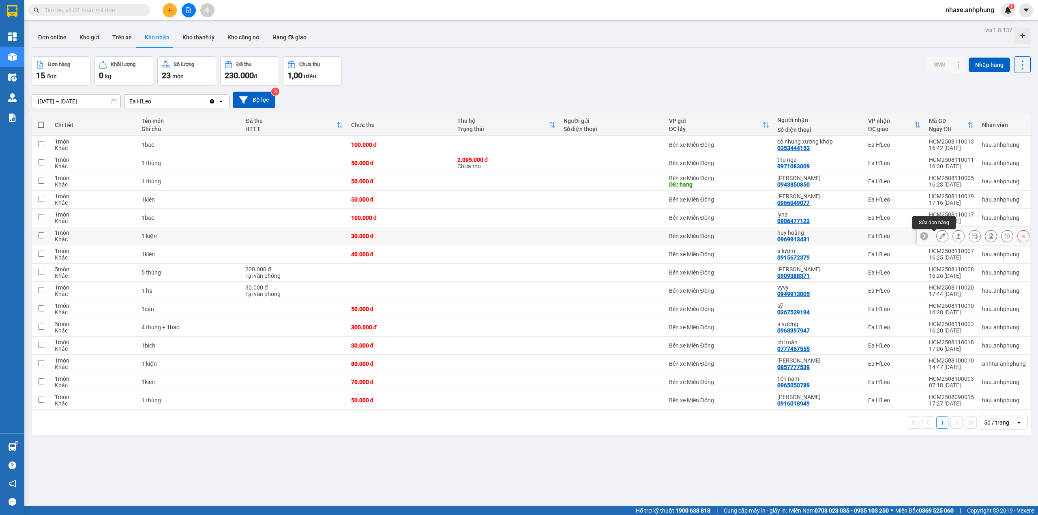
click at [939, 235] on icon at bounding box center [942, 236] width 6 height 6
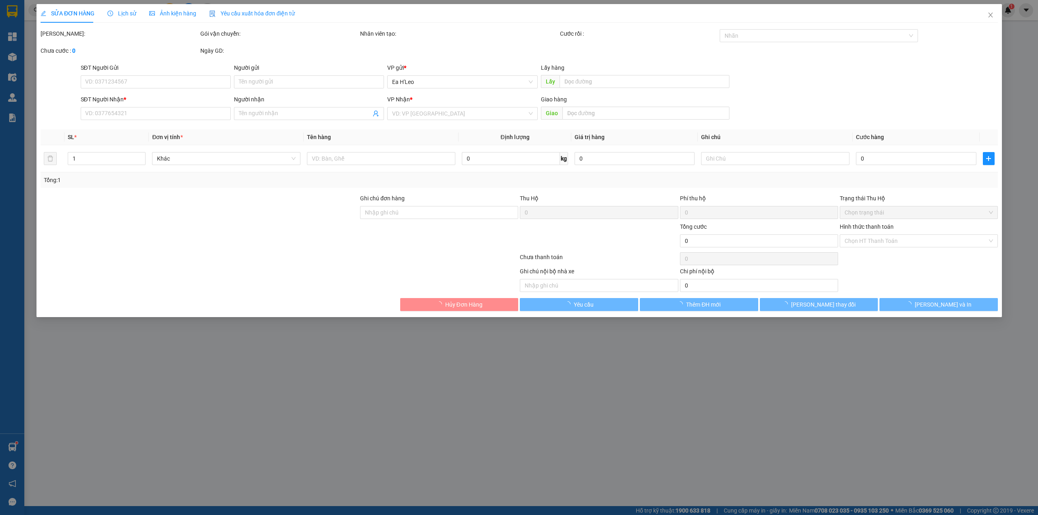
type input "0969913431"
type input "huy hoàng"
type input "30.000"
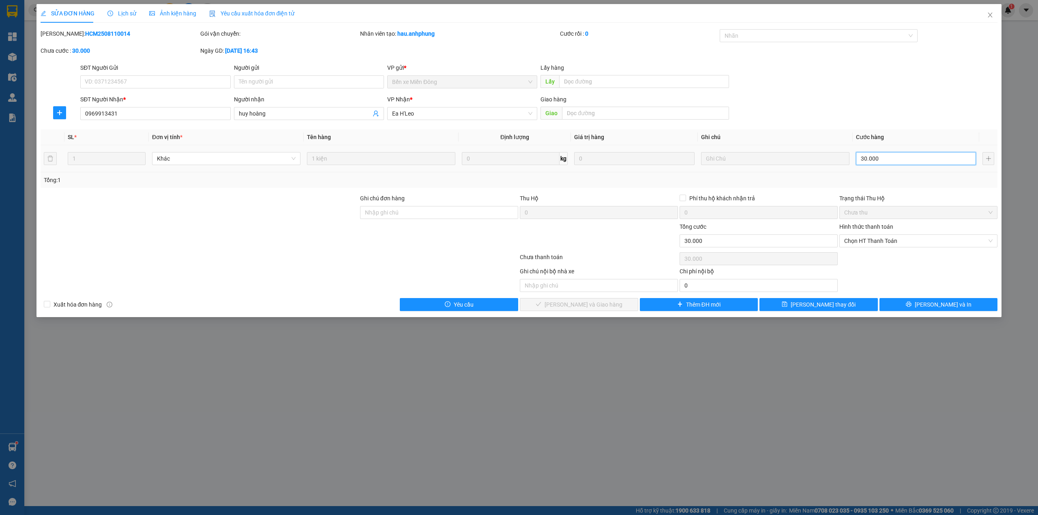
click at [896, 164] on input "30.000" at bounding box center [916, 158] width 120 height 13
type input "4"
type input "40"
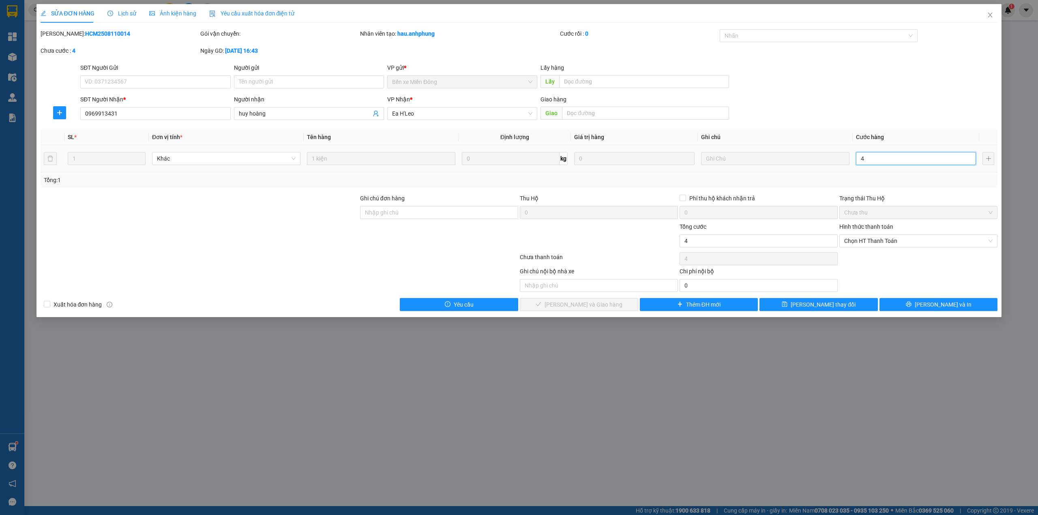
type input "40"
click at [772, 32] on div at bounding box center [815, 36] width 186 height 10
type input "40"
type input "40.000"
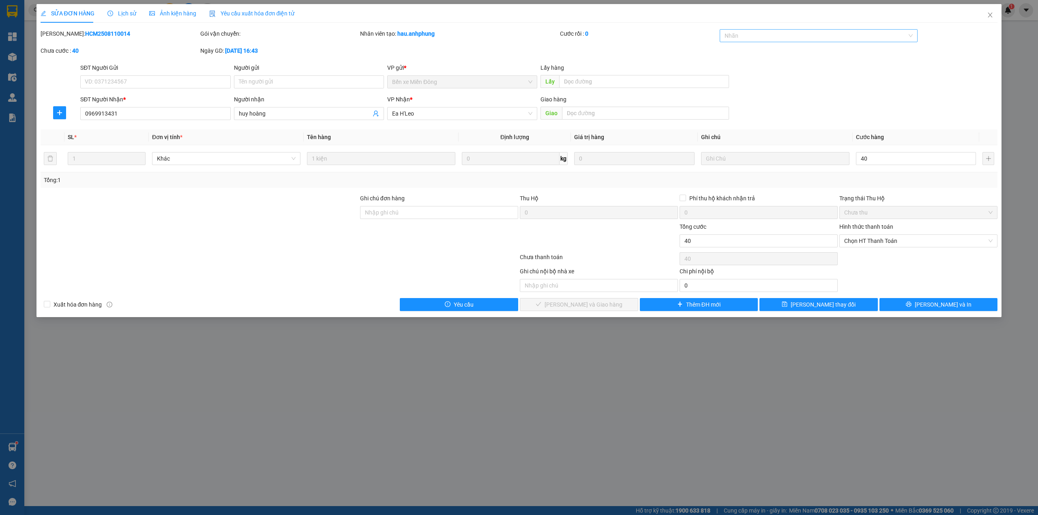
type input "40.000"
click at [771, 49] on div "CHUYỂN KHOẢN" at bounding box center [818, 52] width 189 height 9
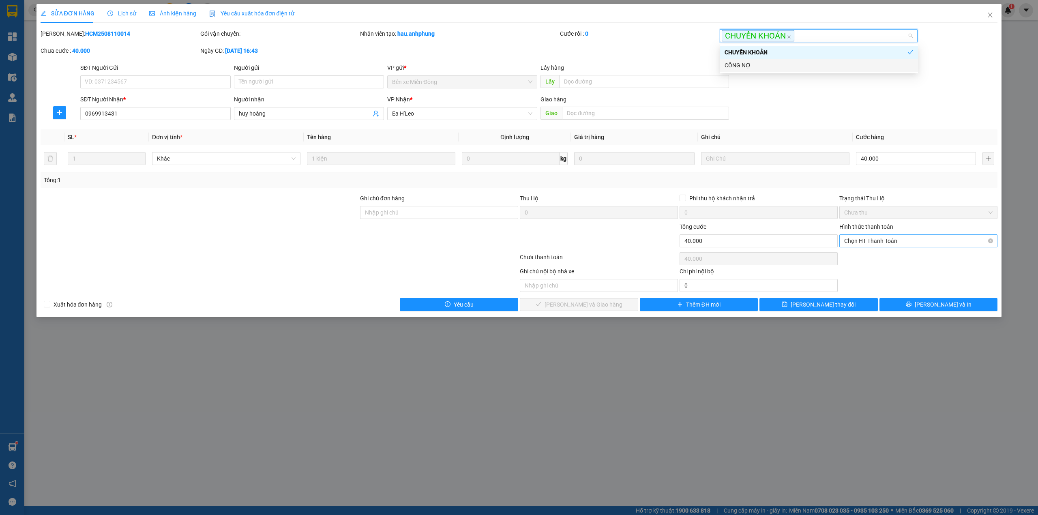
click at [907, 242] on span "Chọn HT Thanh Toán" at bounding box center [918, 241] width 148 height 12
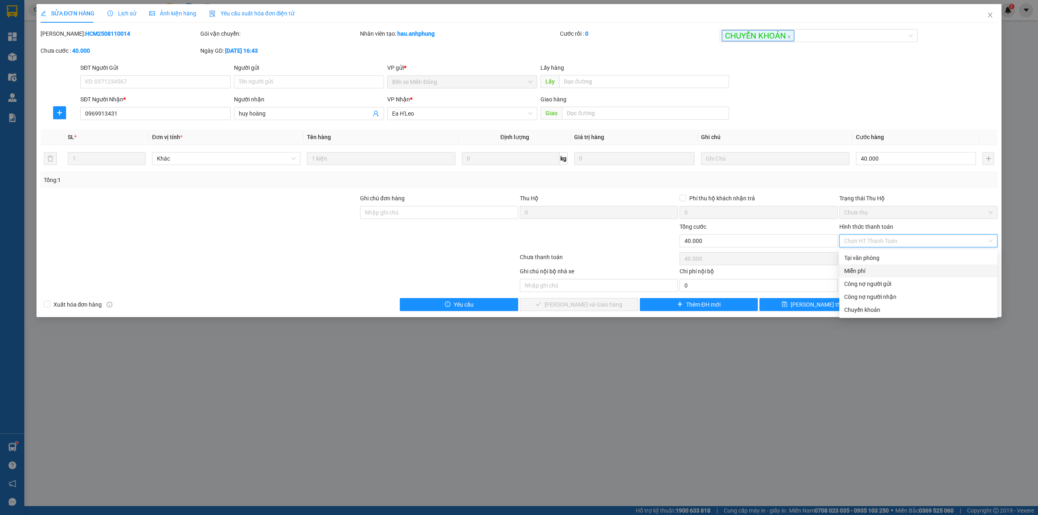
click at [876, 275] on div "Miễn phí" at bounding box center [918, 270] width 148 height 9
type input "0"
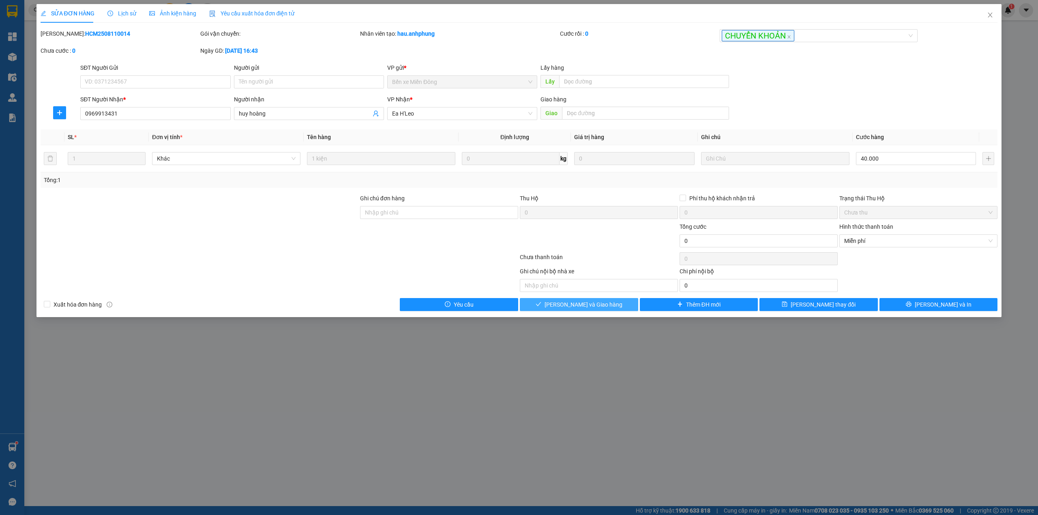
click at [587, 307] on span "[PERSON_NAME] và Giao hàng" at bounding box center [583, 304] width 78 height 9
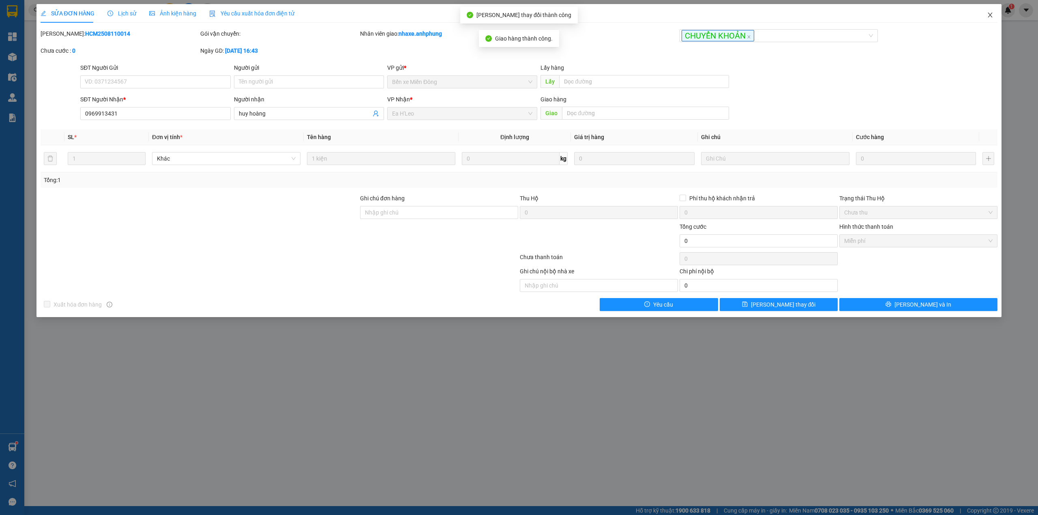
click at [989, 18] on icon "close" at bounding box center [990, 15] width 6 height 6
